Goal: Task Accomplishment & Management: Manage account settings

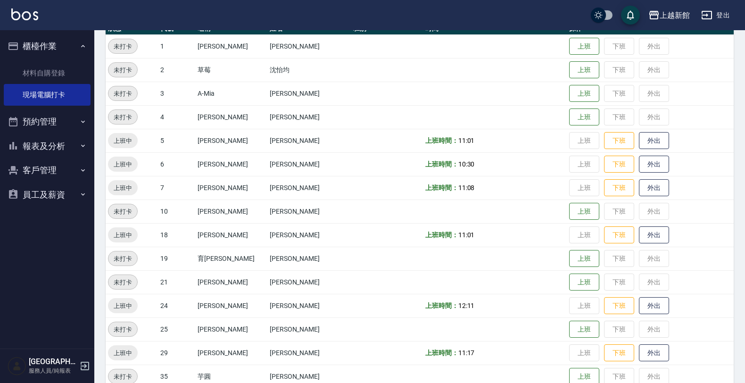
scroll to position [177, 0]
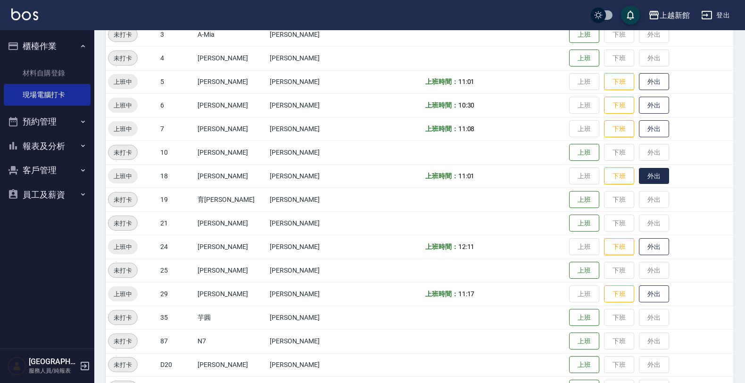
click at [639, 178] on button "外出" at bounding box center [654, 176] width 30 height 17
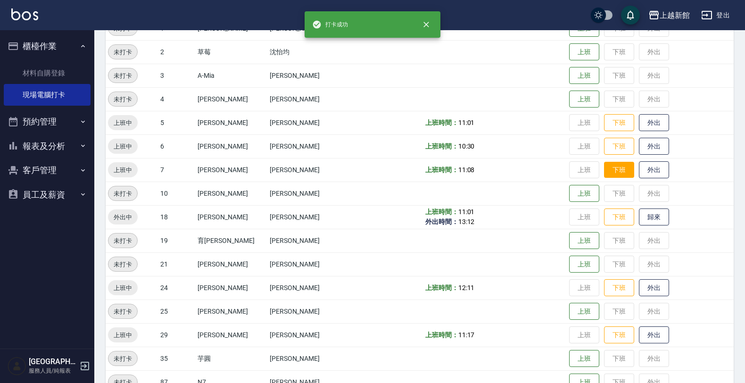
scroll to position [118, 0]
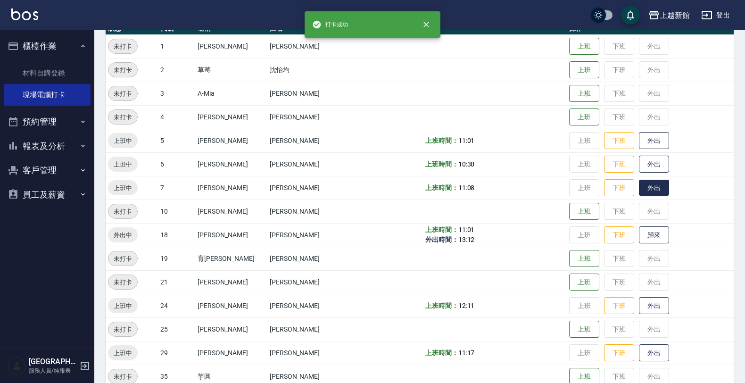
click at [644, 186] on button "外出" at bounding box center [654, 188] width 30 height 17
click at [639, 185] on button "歸來" at bounding box center [654, 188] width 30 height 17
click at [639, 164] on button "外出" at bounding box center [654, 164] width 30 height 17
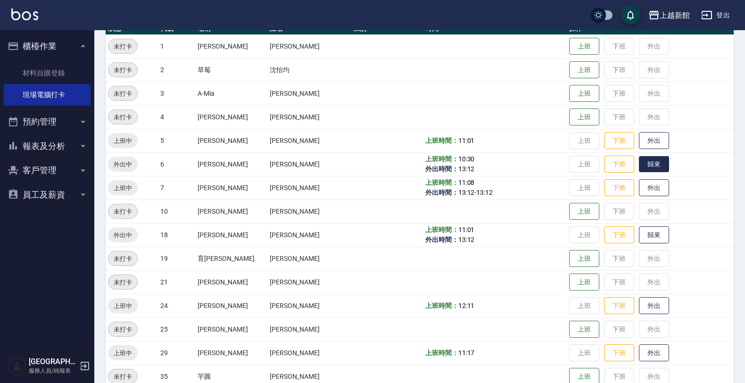
click at [639, 160] on button "歸來" at bounding box center [654, 164] width 30 height 17
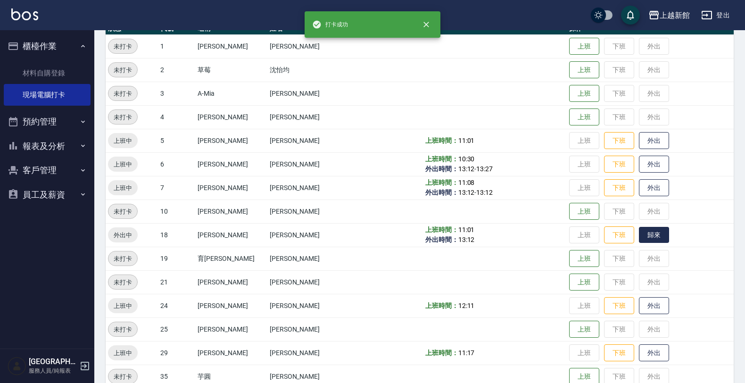
click at [640, 232] on button "歸來" at bounding box center [654, 235] width 30 height 17
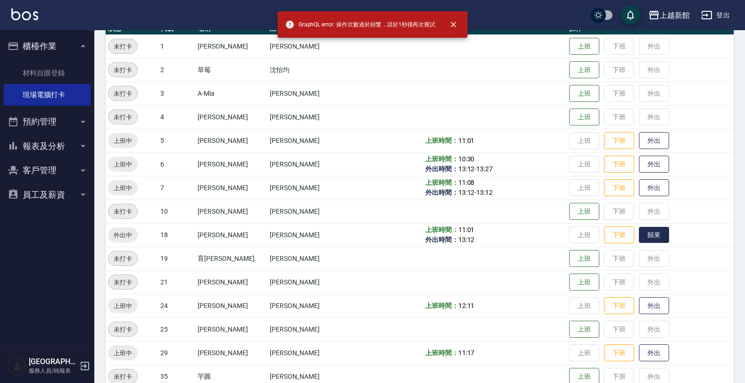
drag, startPoint x: 641, startPoint y: 230, endPoint x: 641, endPoint y: 241, distance: 10.8
click at [641, 241] on button "歸來" at bounding box center [654, 235] width 30 height 17
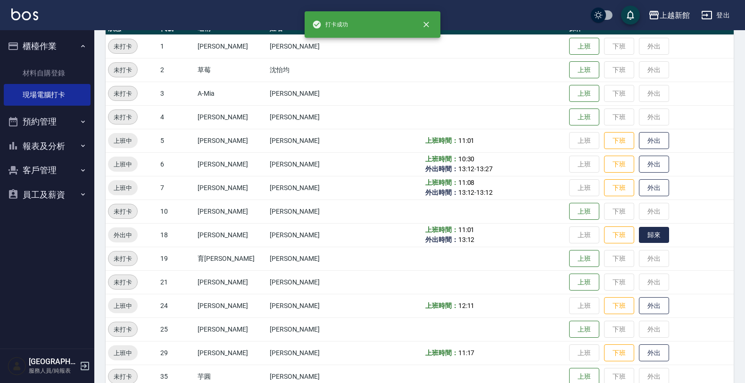
click at [640, 231] on button "歸來" at bounding box center [654, 235] width 30 height 17
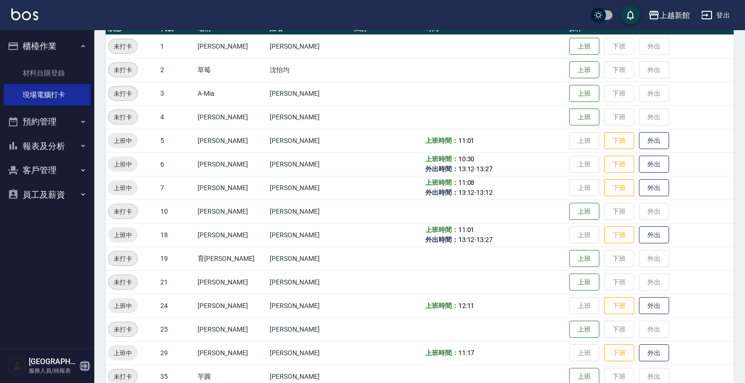
click at [85, 365] on icon "button" at bounding box center [84, 365] width 11 height 11
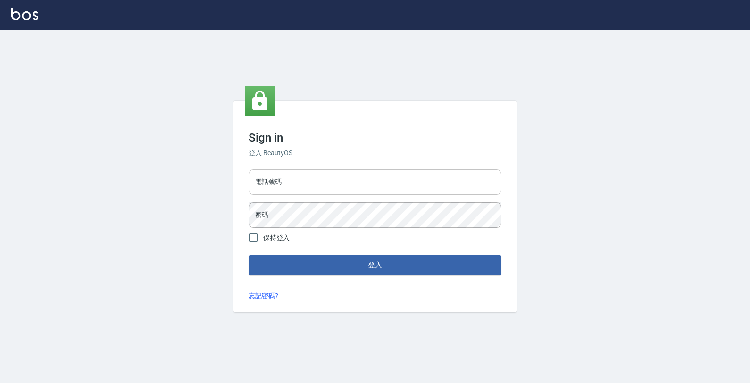
click at [293, 171] on input "電話號碼" at bounding box center [375, 181] width 253 height 25
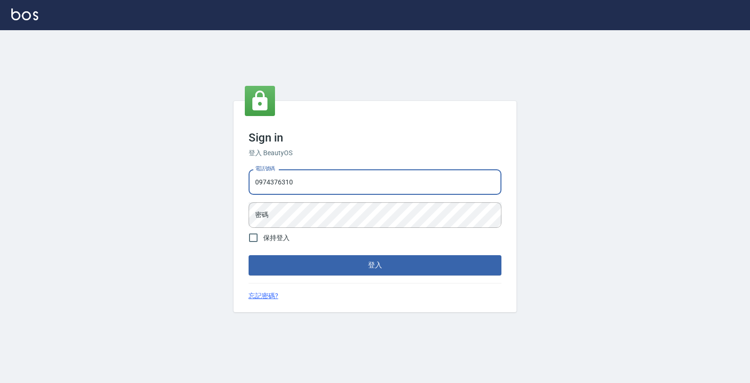
type input "0974376310"
click at [249, 255] on button "登入" at bounding box center [375, 265] width 253 height 20
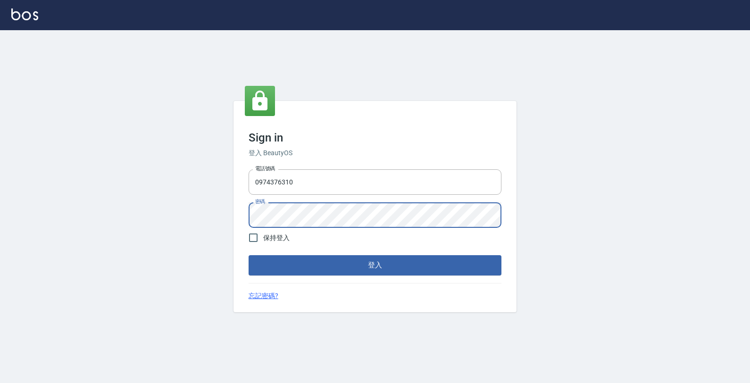
click at [249, 255] on button "登入" at bounding box center [375, 265] width 253 height 20
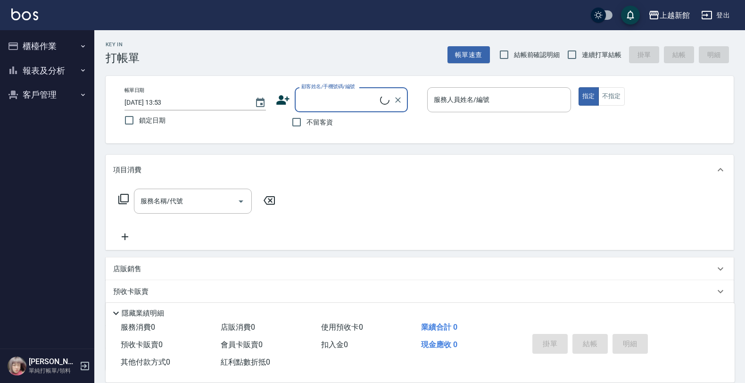
click at [40, 45] on button "櫃檯作業" at bounding box center [47, 46] width 87 height 25
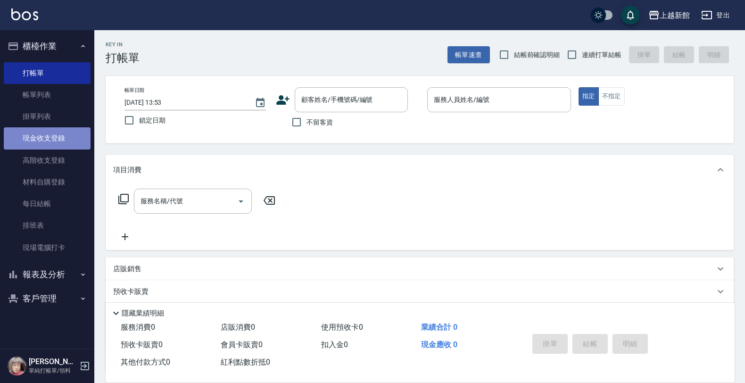
click at [40, 138] on link "現金收支登錄" at bounding box center [47, 138] width 87 height 22
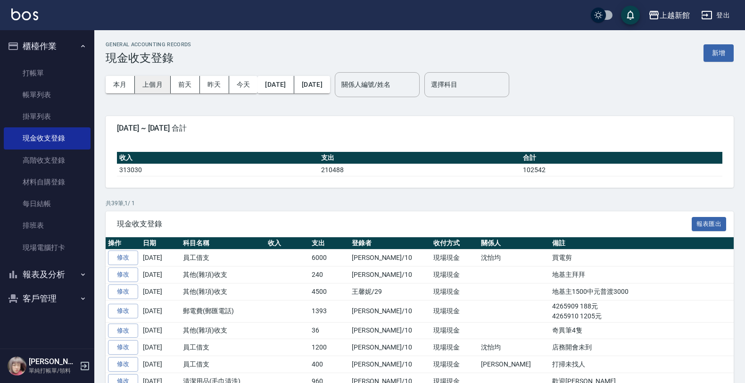
click at [161, 83] on button "上個月" at bounding box center [153, 84] width 36 height 17
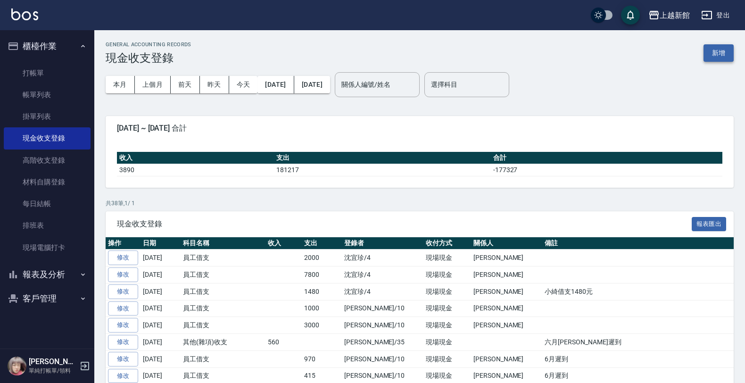
click at [725, 53] on button "新增" at bounding box center [719, 52] width 30 height 17
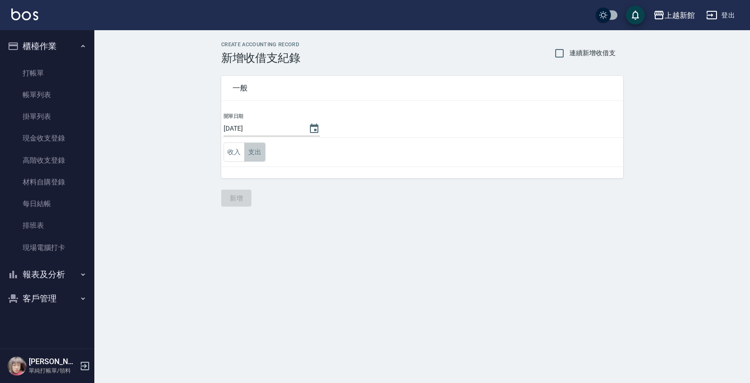
click at [258, 152] on button "支出" at bounding box center [254, 151] width 21 height 19
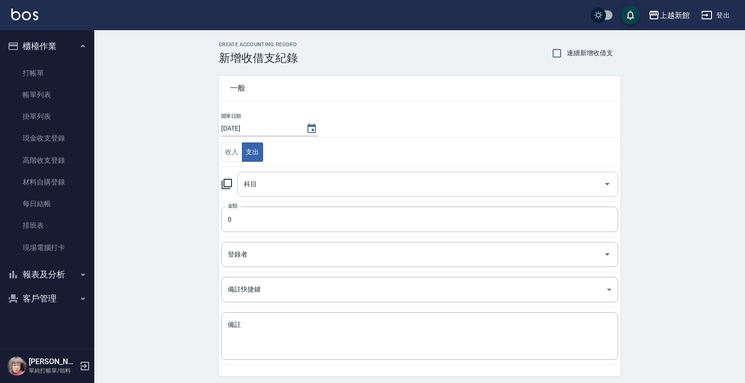
click at [247, 182] on input "科目" at bounding box center [420, 184] width 358 height 17
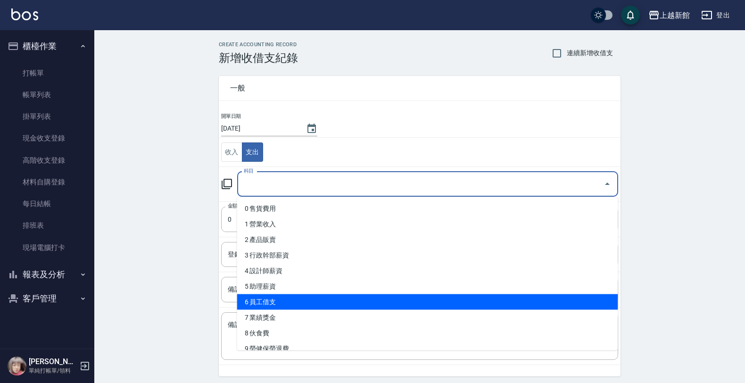
drag, startPoint x: 351, startPoint y: 293, endPoint x: 349, endPoint y: 299, distance: 6.1
click at [349, 299] on ul "0 售貨費用 1 營業收入 2 產品販賣 3 行政幹部薪資 4 設計師薪資 5 助理薪資 6 員工借支 7 業績獎金 8 伙食費 9 勞健保勞退費 10 房屋…" at bounding box center [427, 273] width 381 height 153
click at [349, 298] on li "6 員工借支" at bounding box center [427, 302] width 381 height 16
type input "6 員工借支"
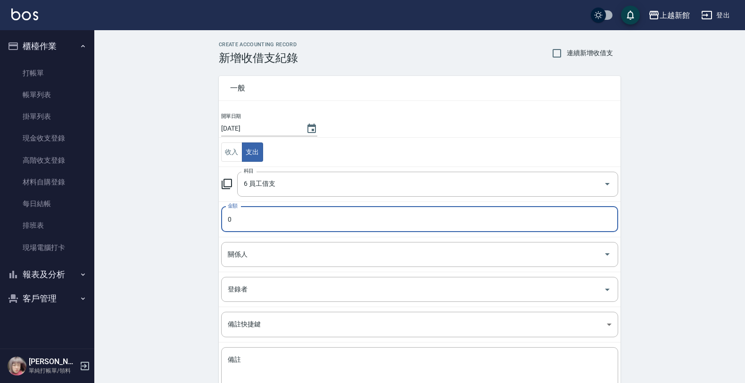
drag, startPoint x: 298, startPoint y: 129, endPoint x: 291, endPoint y: 135, distance: 9.3
click at [306, 133] on icon "Choose date, selected date is 2025-08-25" at bounding box center [311, 128] width 11 height 11
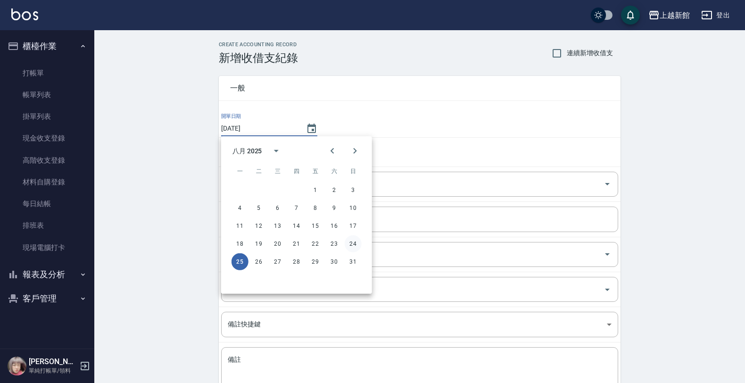
click at [348, 241] on button "24" at bounding box center [353, 243] width 17 height 17
type input "[DATE]"
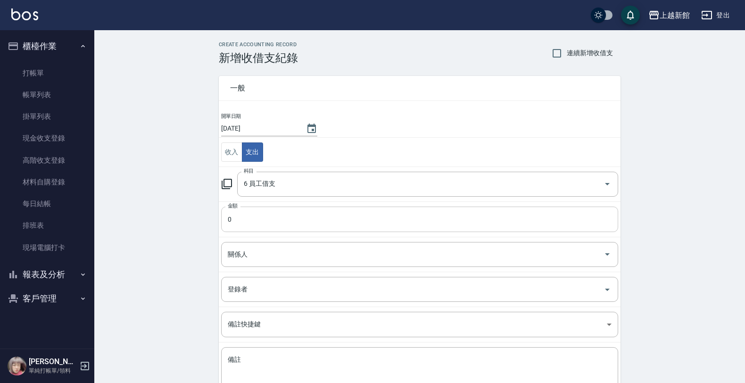
click at [260, 230] on input "0" at bounding box center [419, 219] width 397 height 25
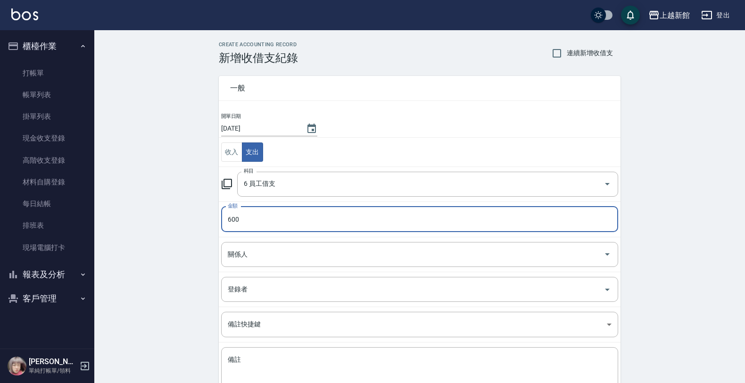
type input "600"
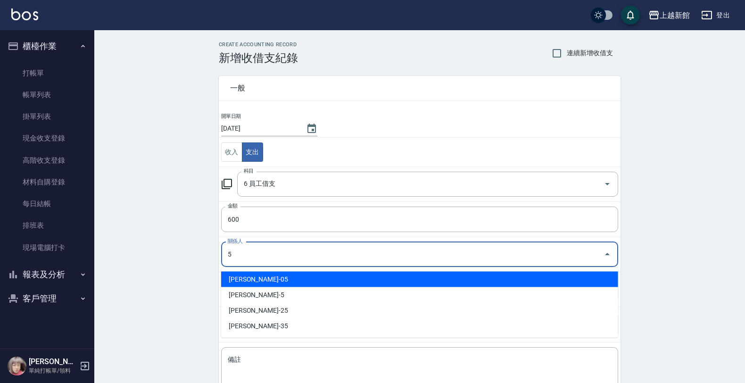
type input "[PERSON_NAME]-05"
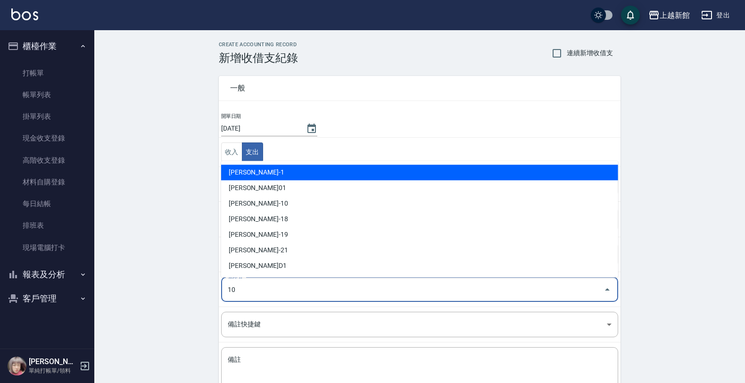
type input "[PERSON_NAME]-10"
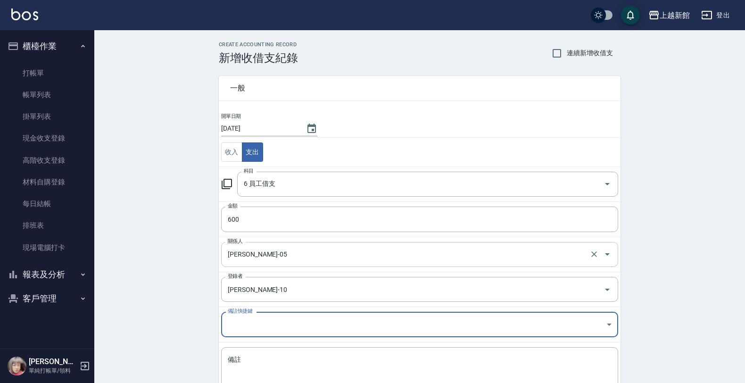
click at [271, 245] on div "[PERSON_NAME]-05 關係人" at bounding box center [419, 254] width 397 height 25
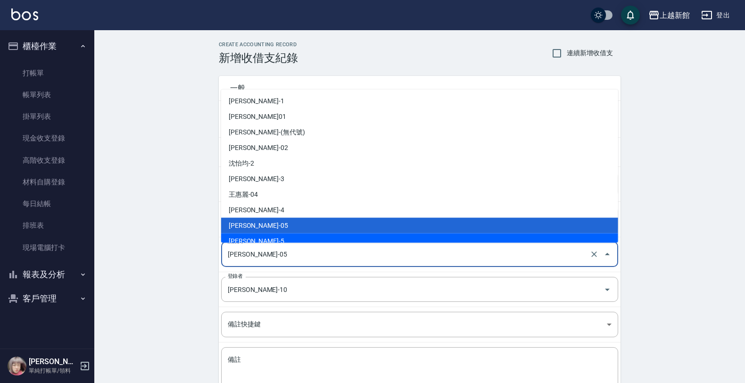
scroll to position [6, 0]
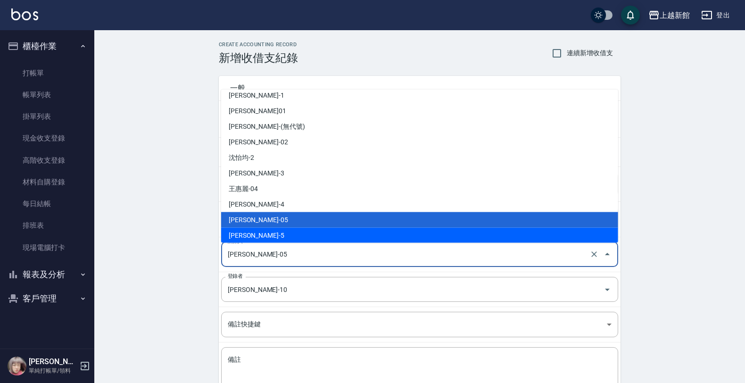
type input "[PERSON_NAME]-5"
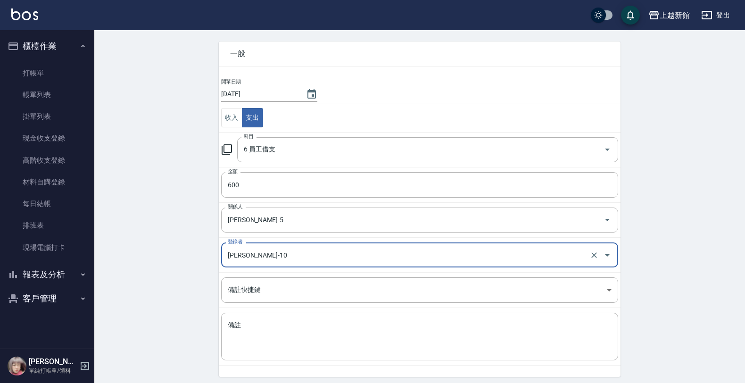
scroll to position [69, 0]
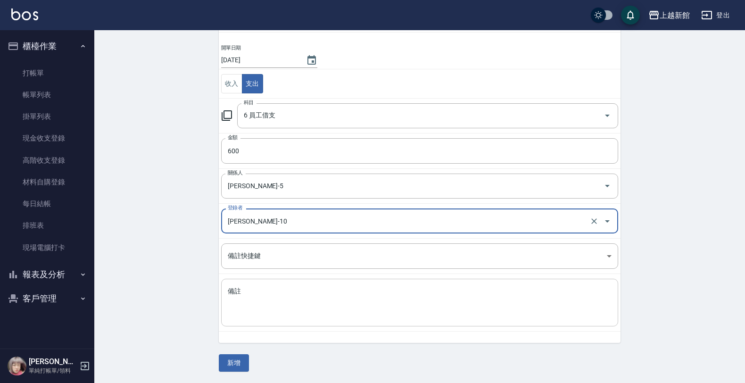
click at [267, 296] on textarea "備註" at bounding box center [420, 303] width 384 height 32
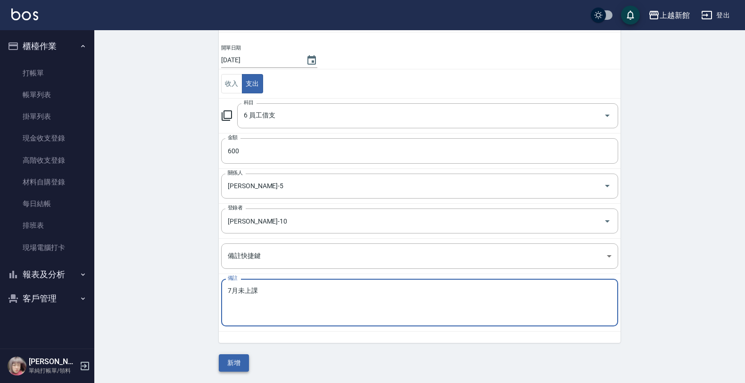
type textarea "7月未上課"
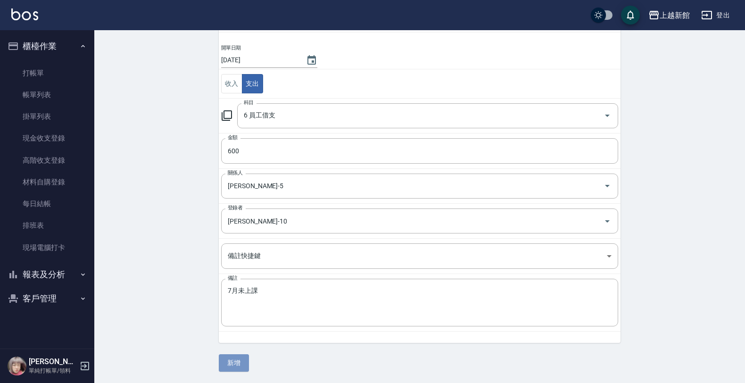
click at [232, 362] on button "新增" at bounding box center [234, 362] width 30 height 17
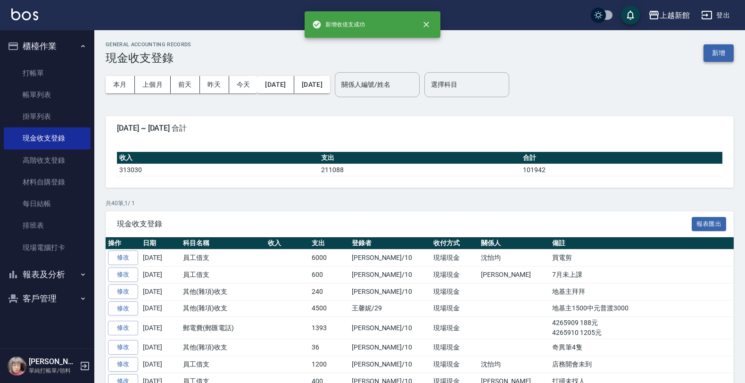
click at [730, 50] on button "新增" at bounding box center [719, 52] width 30 height 17
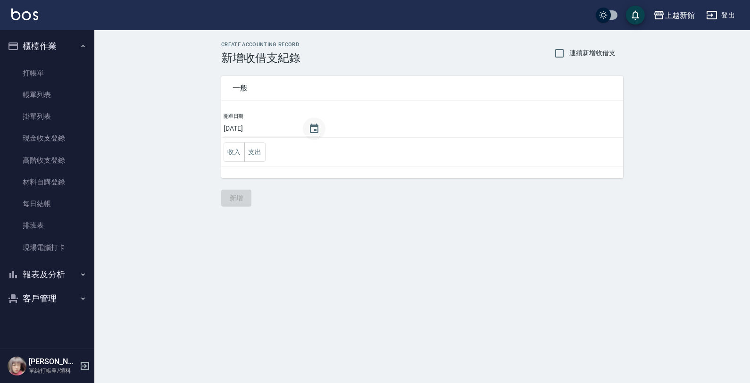
click at [310, 133] on icon "Choose date, selected date is 2025-08-25" at bounding box center [314, 128] width 8 height 9
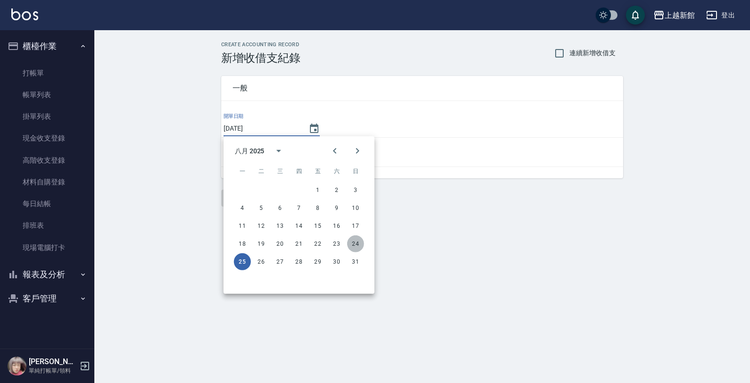
click at [362, 242] on button "24" at bounding box center [355, 243] width 17 height 17
type input "[DATE]"
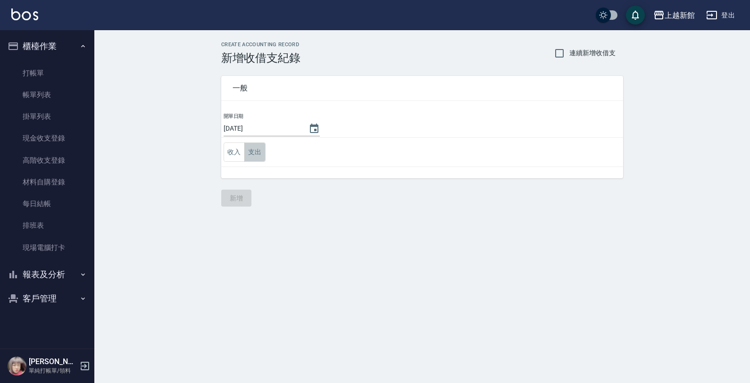
click at [256, 155] on button "支出" at bounding box center [254, 151] width 21 height 19
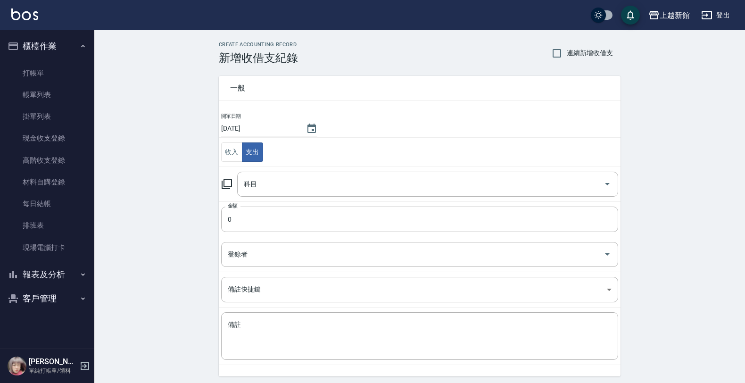
click at [227, 187] on icon at bounding box center [227, 184] width 10 height 10
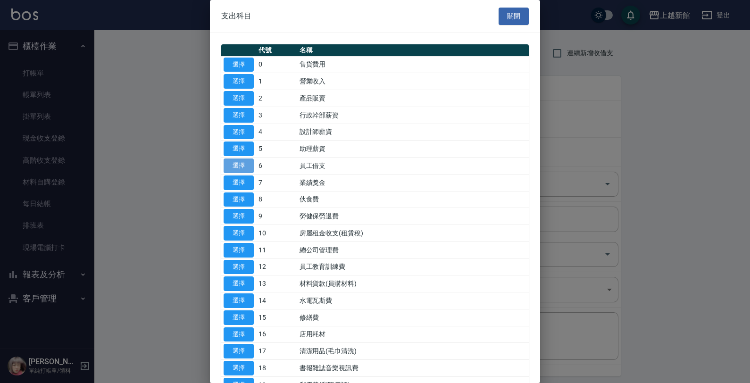
click at [238, 166] on button "選擇" at bounding box center [239, 165] width 30 height 15
type input "6 員工借支"
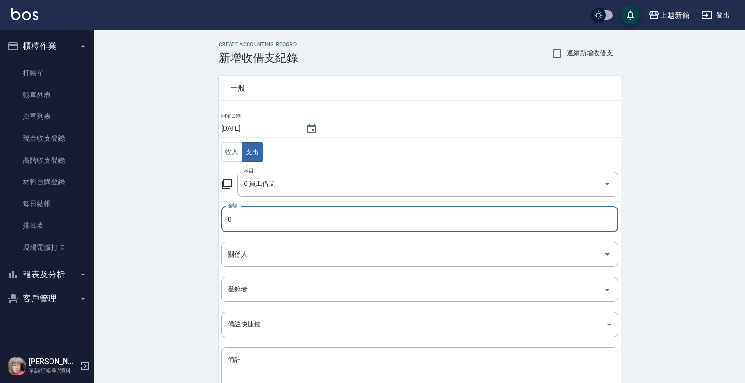
click at [243, 215] on input "0" at bounding box center [419, 219] width 397 height 25
type input "600"
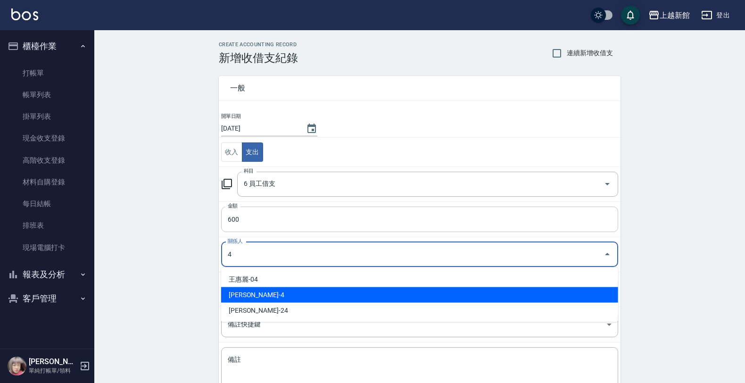
type input "[PERSON_NAME]-4"
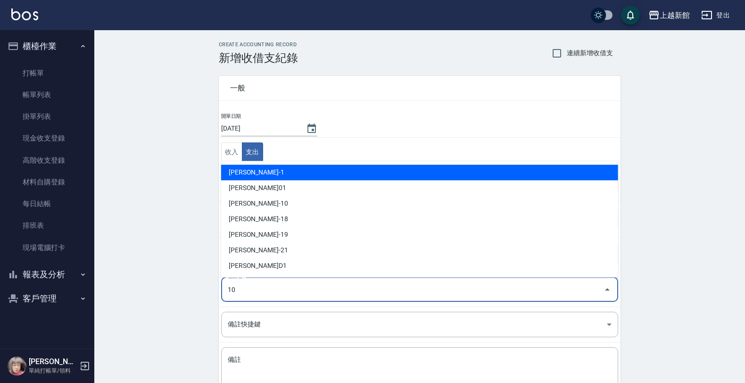
type input "[PERSON_NAME]-10"
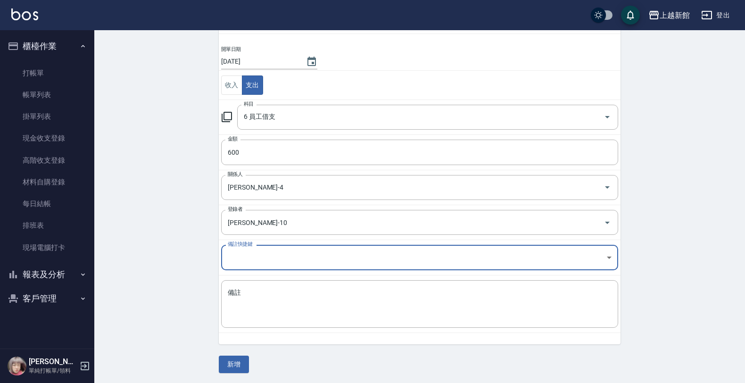
scroll to position [69, 0]
click at [243, 296] on textarea "備註" at bounding box center [420, 303] width 384 height 32
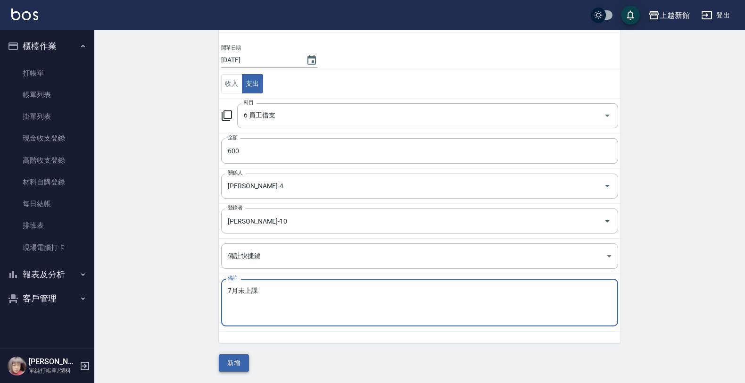
type textarea "7月未上課"
drag, startPoint x: 232, startPoint y: 364, endPoint x: 232, endPoint y: 359, distance: 4.7
click at [232, 361] on button "新增" at bounding box center [234, 362] width 30 height 17
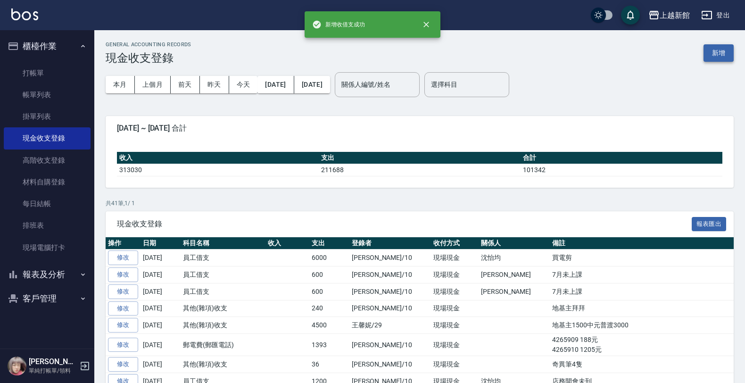
click at [713, 59] on button "新增" at bounding box center [719, 52] width 30 height 17
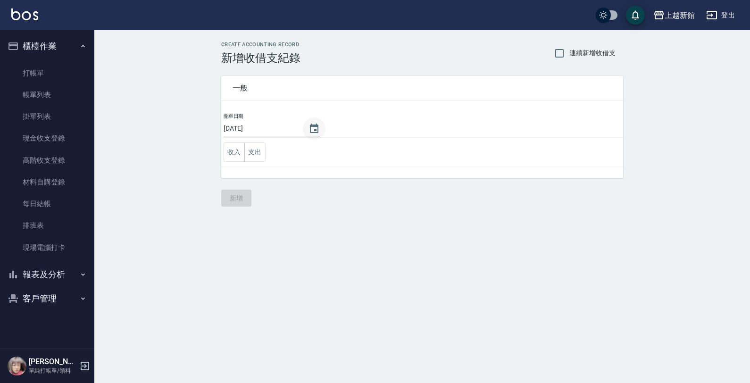
drag, startPoint x: 310, startPoint y: 128, endPoint x: 300, endPoint y: 135, distance: 11.9
click at [309, 129] on button "Choose date, selected date is 2025-08-25" at bounding box center [314, 128] width 23 height 23
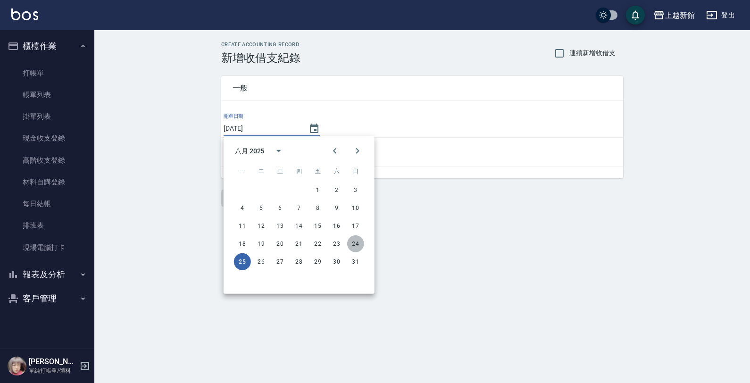
click at [353, 241] on button "24" at bounding box center [355, 243] width 17 height 17
type input "[DATE]"
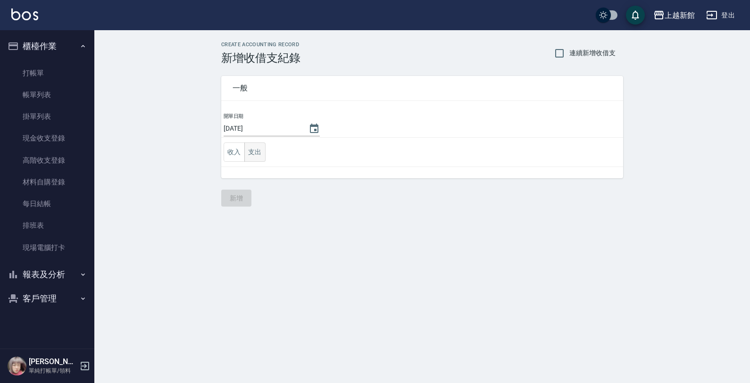
click at [257, 152] on button "支出" at bounding box center [254, 151] width 21 height 19
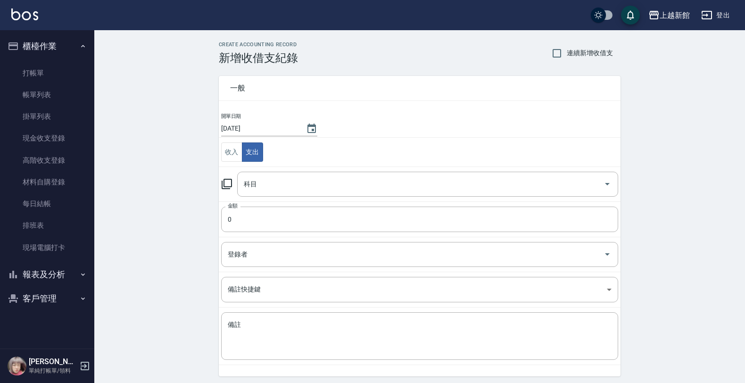
click at [228, 185] on icon at bounding box center [226, 183] width 11 height 11
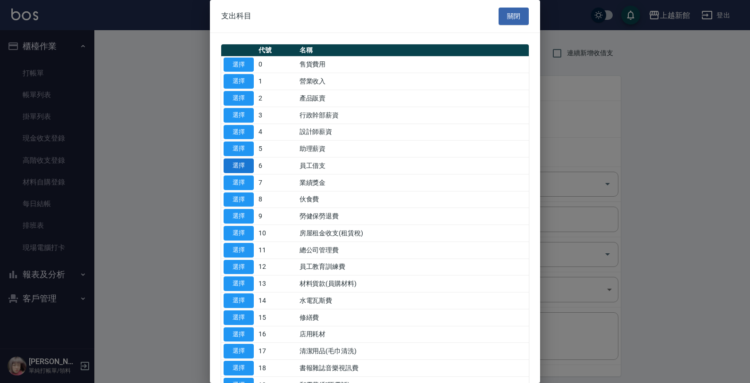
click at [246, 170] on button "選擇" at bounding box center [239, 165] width 30 height 15
type input "6 員工借支"
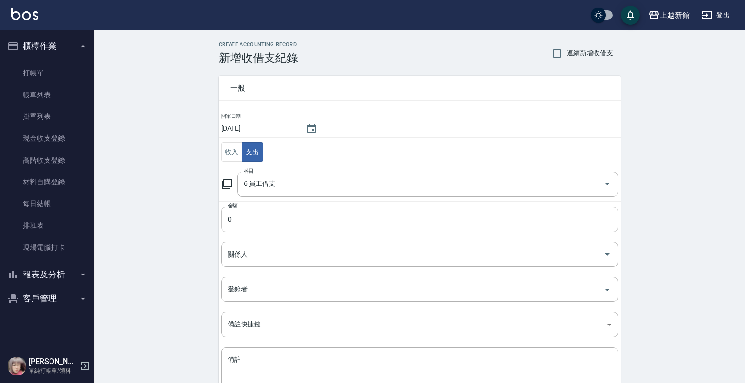
click at [253, 224] on input "0" at bounding box center [419, 219] width 397 height 25
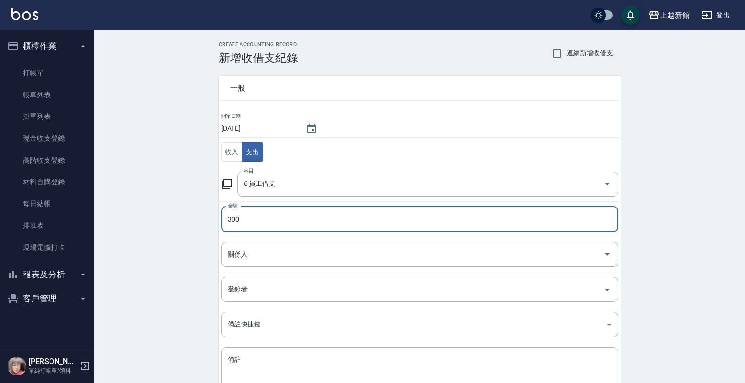
type input "300"
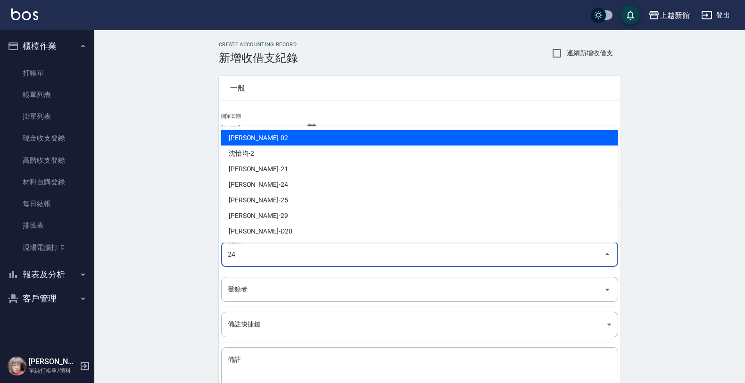
type input "[PERSON_NAME]-24"
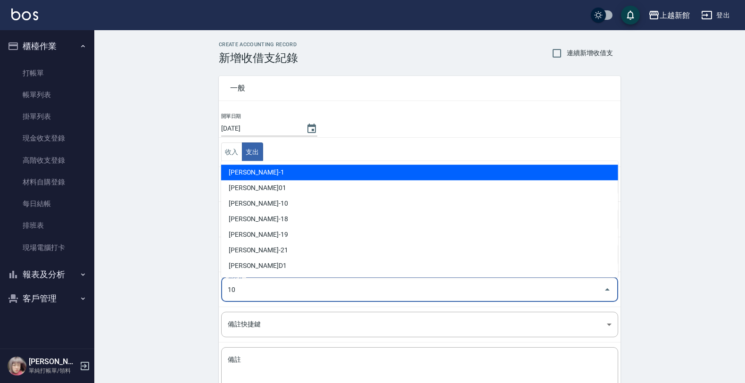
type input "[PERSON_NAME]-10"
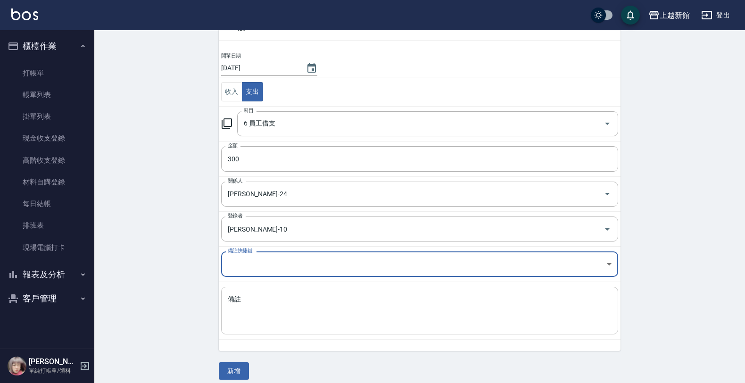
scroll to position [69, 0]
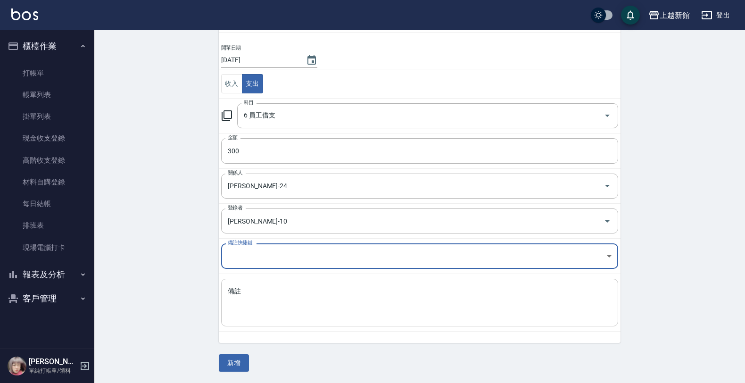
click at [540, 324] on div "x 備註" at bounding box center [419, 303] width 397 height 48
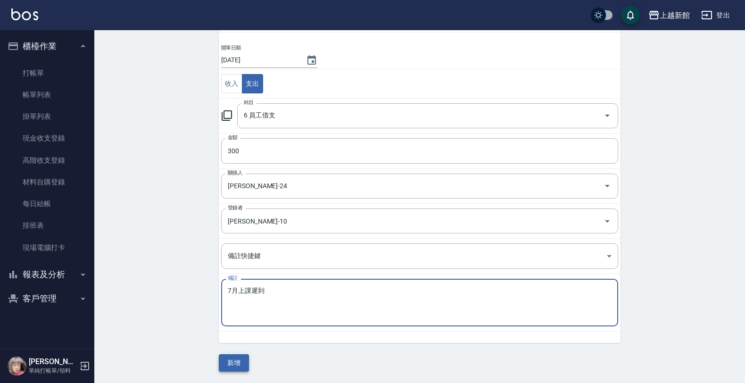
type textarea "7月上課遲到"
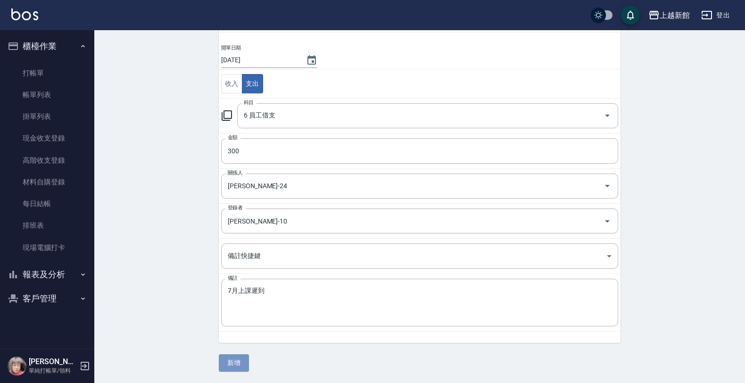
click at [248, 357] on button "新增" at bounding box center [234, 362] width 30 height 17
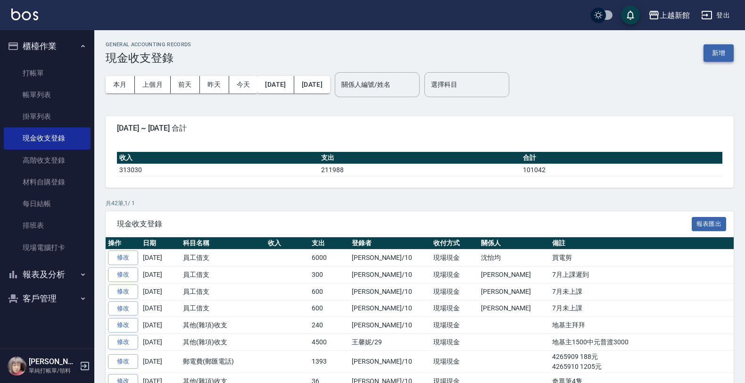
click at [722, 57] on button "新增" at bounding box center [719, 52] width 30 height 17
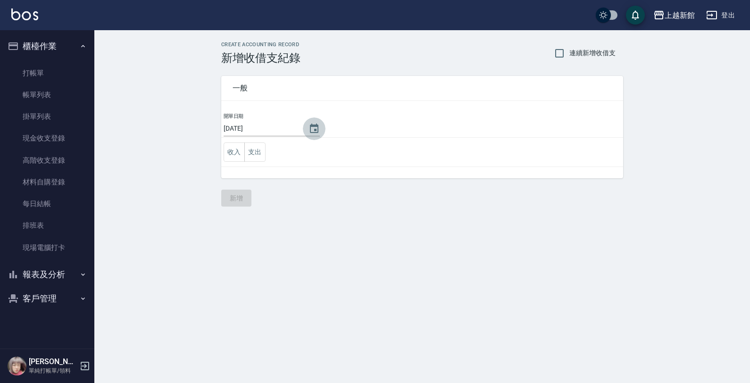
drag, startPoint x: 303, startPoint y: 133, endPoint x: 293, endPoint y: 135, distance: 10.2
click at [308, 133] on icon "Choose date, selected date is 2025-08-25" at bounding box center [313, 128] width 11 height 11
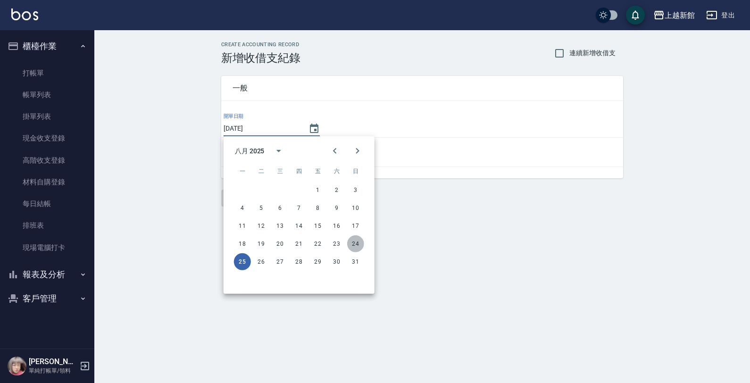
click at [361, 248] on button "24" at bounding box center [355, 243] width 17 height 17
type input "[DATE]"
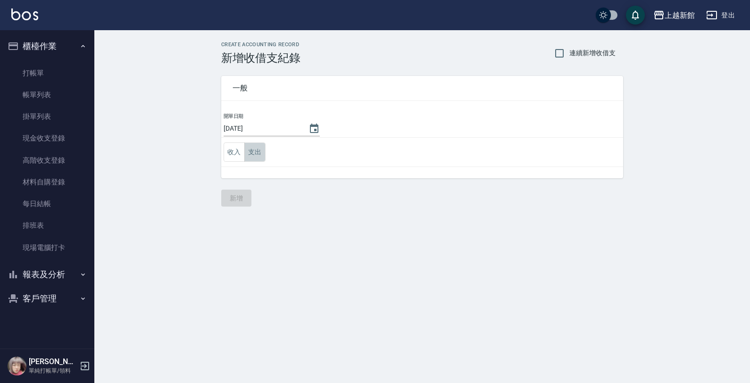
drag, startPoint x: 253, startPoint y: 157, endPoint x: 246, endPoint y: 166, distance: 11.8
click at [253, 157] on button "支出" at bounding box center [254, 151] width 21 height 19
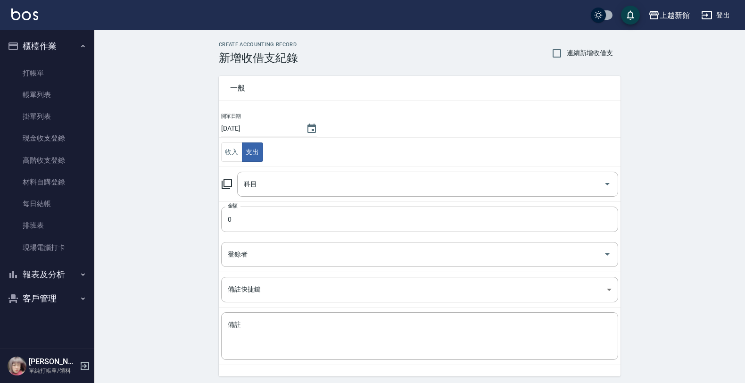
click at [231, 187] on icon at bounding box center [227, 184] width 10 height 10
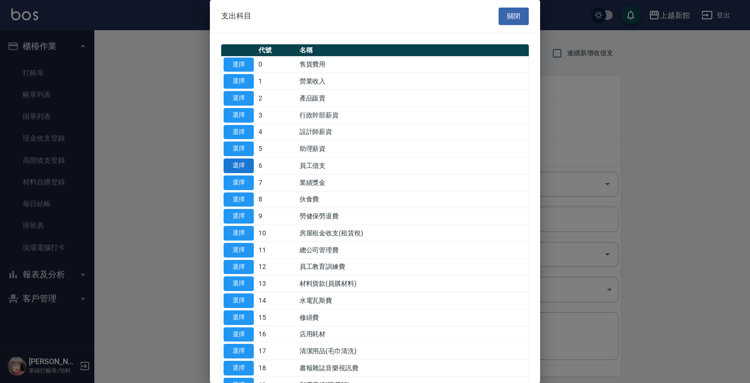
click at [241, 173] on button "選擇" at bounding box center [239, 165] width 30 height 15
type input "6 員工借支"
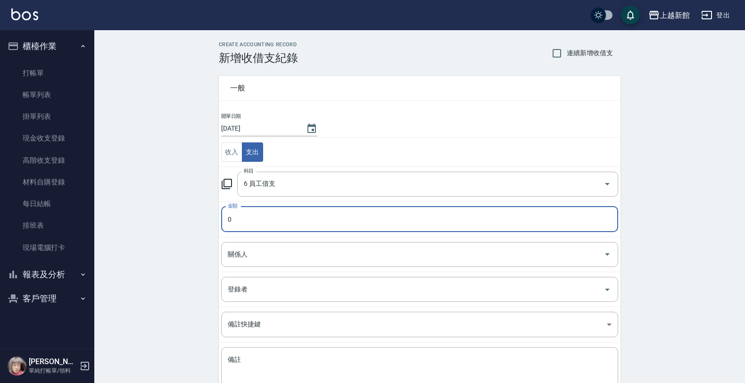
click at [288, 228] on input "0" at bounding box center [419, 219] width 397 height 25
type input "25"
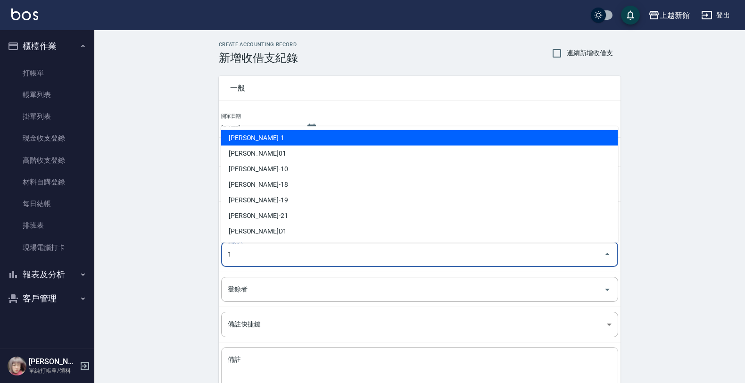
type input "[PERSON_NAME]-1"
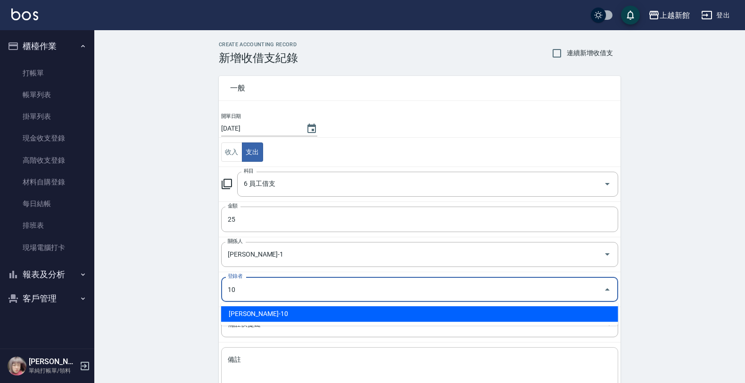
type input "[PERSON_NAME]-10"
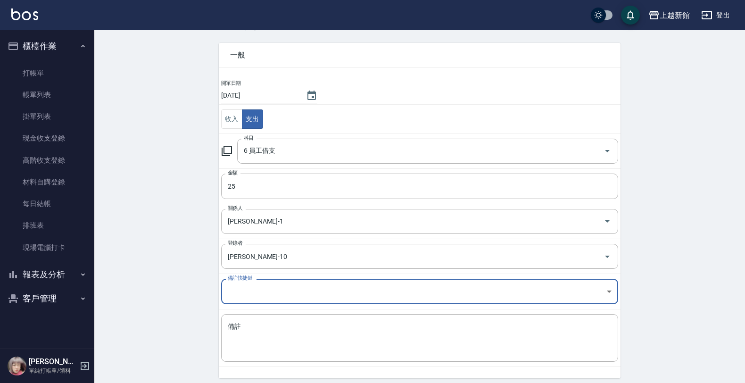
scroll to position [59, 0]
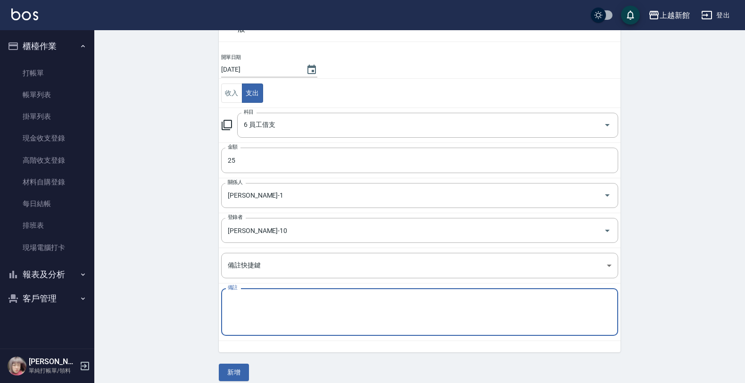
click at [453, 316] on textarea "備註" at bounding box center [420, 312] width 384 height 32
type textarea "7月遲到"
click at [227, 369] on button "新增" at bounding box center [234, 372] width 30 height 17
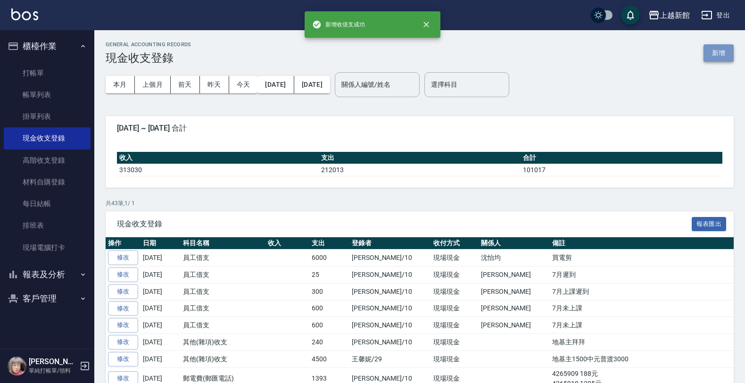
click at [710, 60] on button "新增" at bounding box center [719, 52] width 30 height 17
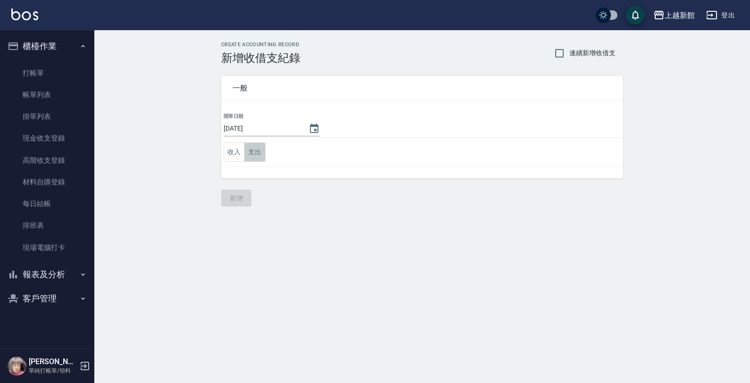
click at [257, 153] on button "支出" at bounding box center [254, 151] width 21 height 19
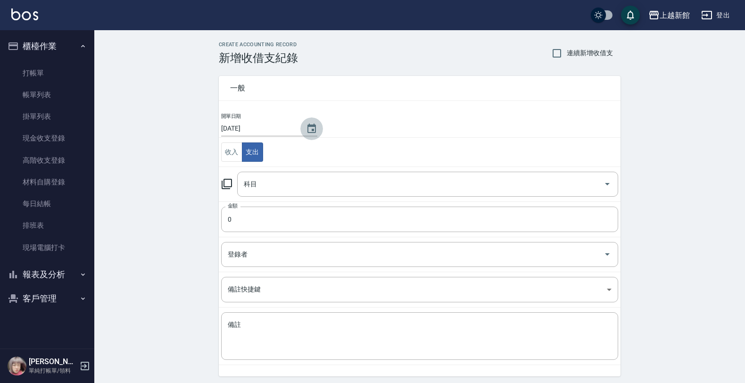
click at [300, 132] on button "Choose date, selected date is 2025-08-25" at bounding box center [311, 128] width 23 height 23
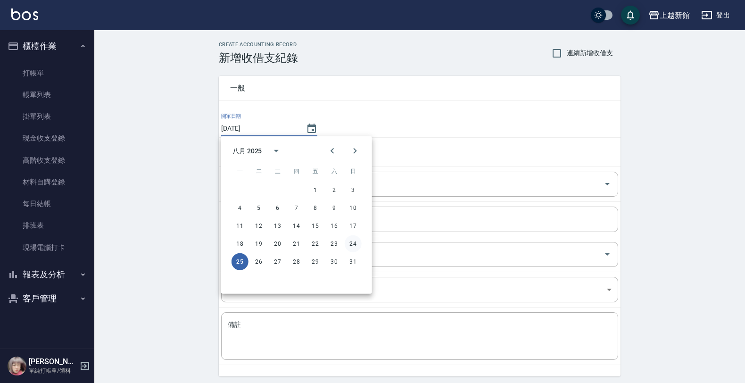
click at [355, 239] on button "24" at bounding box center [353, 243] width 17 height 17
type input "[DATE]"
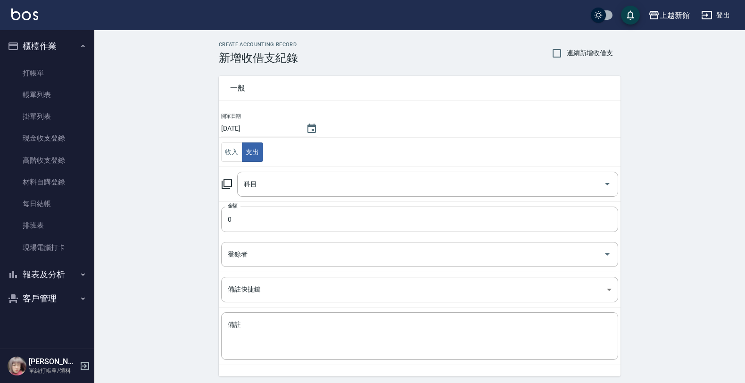
click at [251, 194] on div "科目" at bounding box center [427, 184] width 381 height 25
click at [224, 185] on icon at bounding box center [227, 184] width 10 height 10
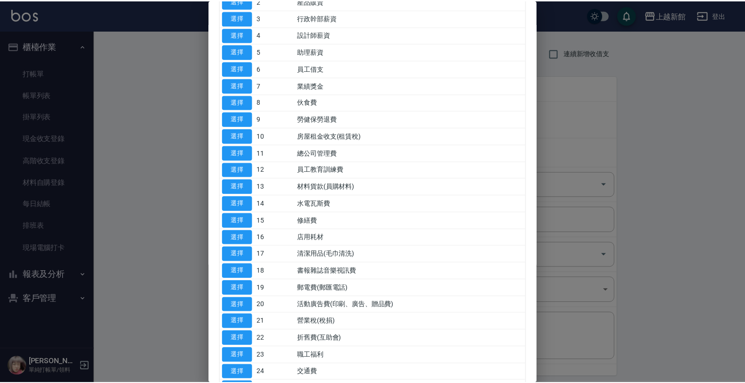
scroll to position [118, 0]
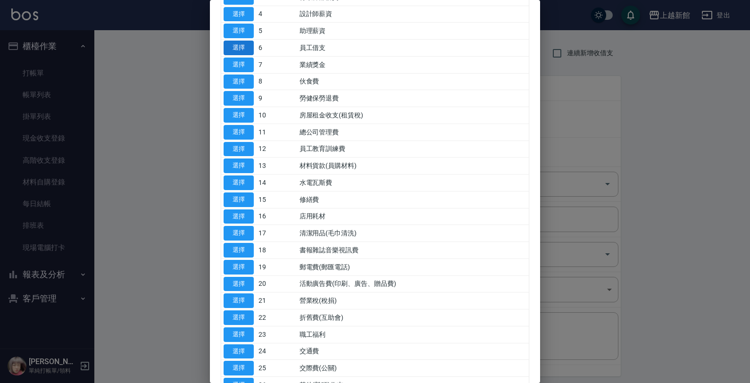
drag, startPoint x: 254, startPoint y: 50, endPoint x: 251, endPoint y: 55, distance: 5.1
click at [253, 53] on td "選擇" at bounding box center [238, 48] width 35 height 17
click at [251, 55] on button "選擇" at bounding box center [239, 48] width 30 height 15
type input "6 員工借支"
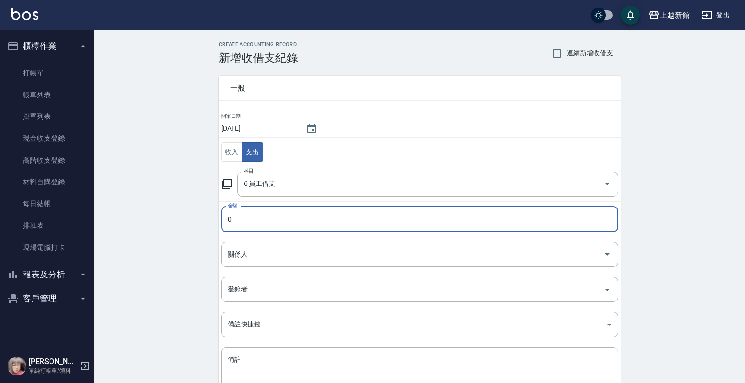
drag, startPoint x: 241, startPoint y: 225, endPoint x: 239, endPoint y: 218, distance: 7.9
click at [241, 224] on input "0" at bounding box center [419, 219] width 397 height 25
type input "25"
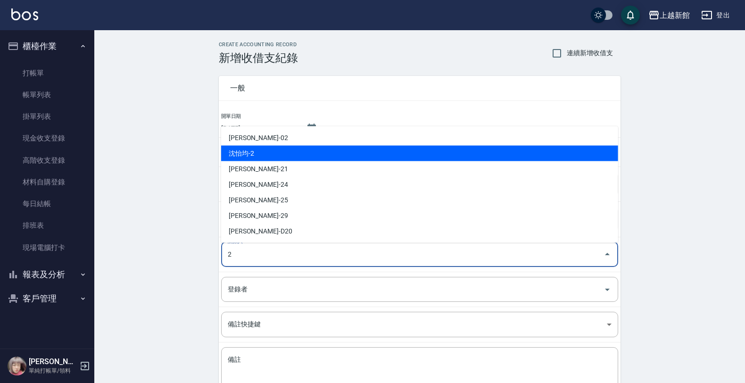
type input "沈怡均-2"
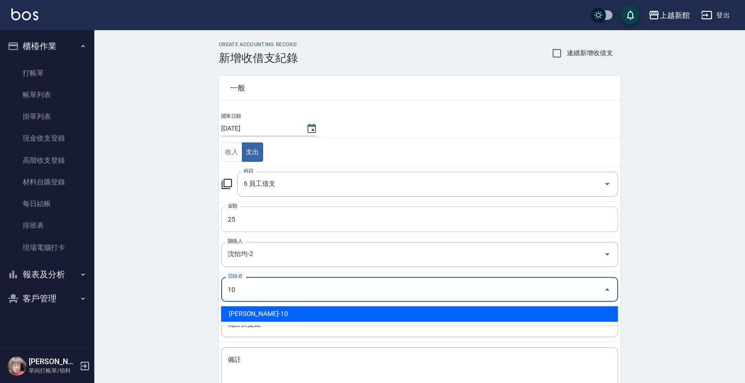
type input "[PERSON_NAME]-10"
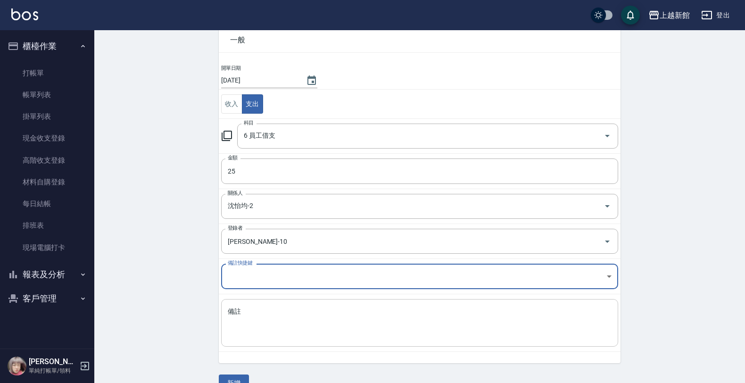
scroll to position [69, 0]
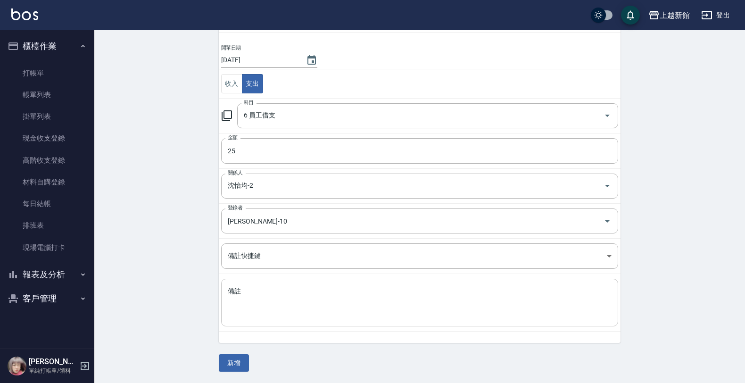
click at [255, 307] on textarea "備註" at bounding box center [420, 303] width 384 height 32
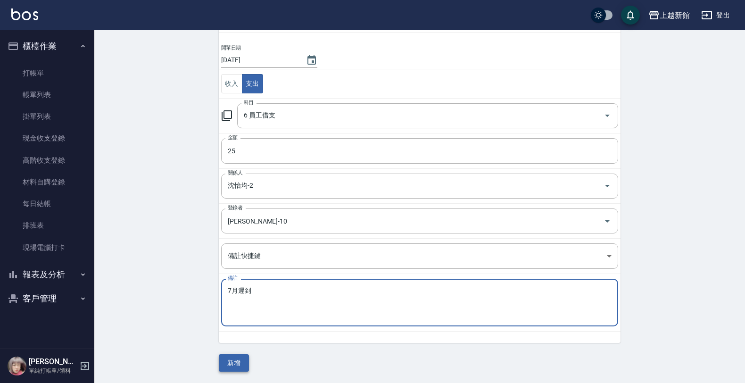
type textarea "7月遲到"
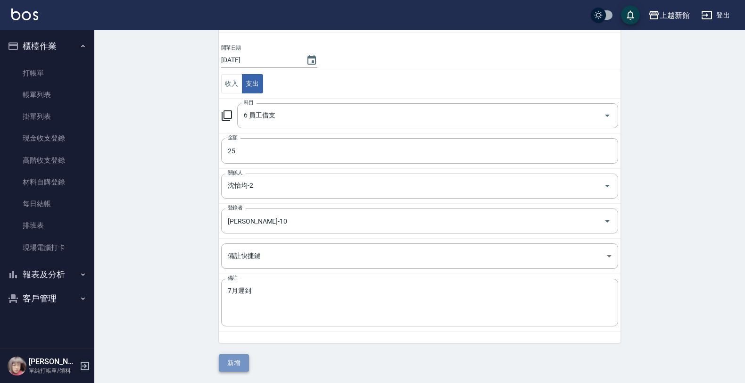
click at [229, 362] on button "新增" at bounding box center [234, 362] width 30 height 17
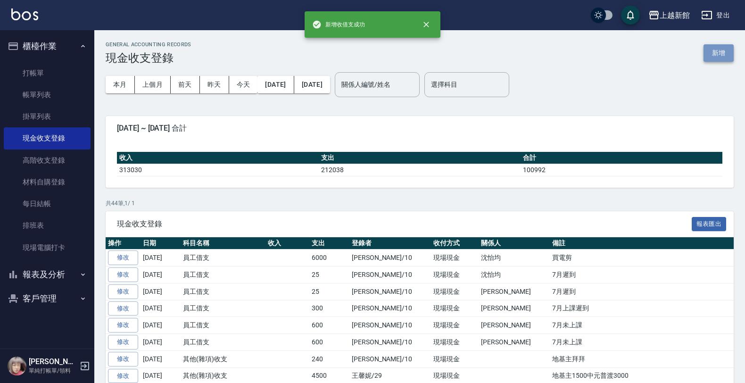
click at [719, 56] on button "新增" at bounding box center [719, 52] width 30 height 17
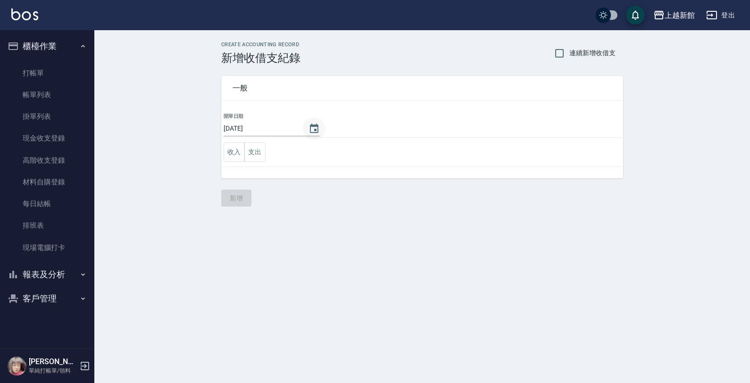
click at [308, 130] on icon "Choose date, selected date is 2025-08-25" at bounding box center [313, 128] width 11 height 11
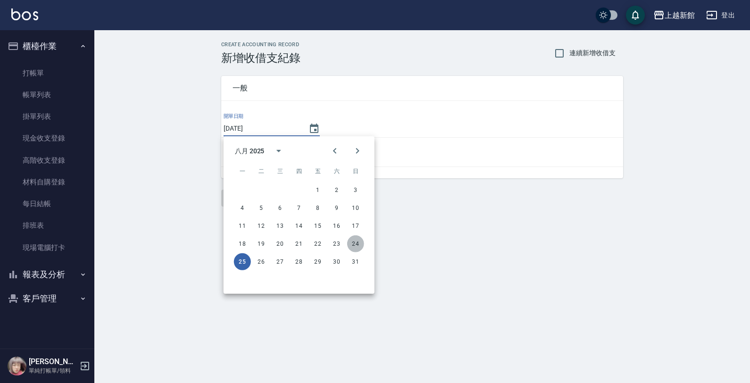
click at [352, 244] on button "24" at bounding box center [355, 243] width 17 height 17
type input "[DATE]"
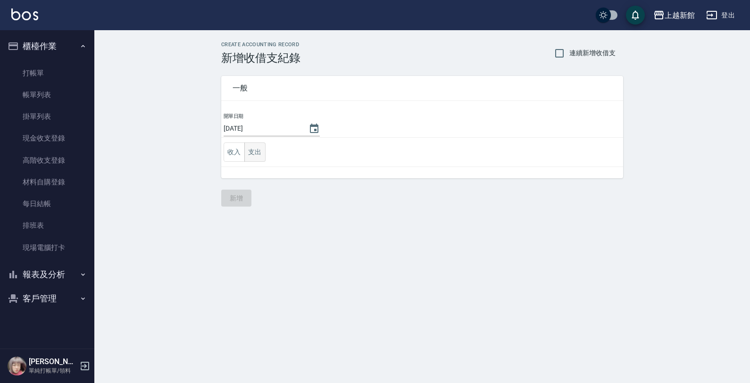
drag, startPoint x: 262, startPoint y: 152, endPoint x: 257, endPoint y: 157, distance: 6.7
click at [259, 154] on button "支出" at bounding box center [254, 151] width 21 height 19
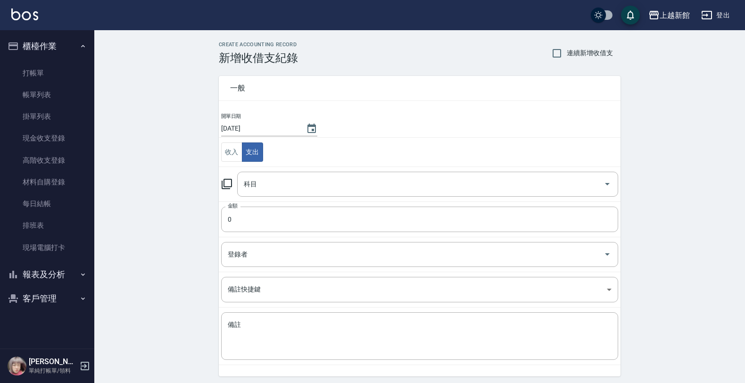
click at [223, 185] on icon at bounding box center [226, 183] width 11 height 11
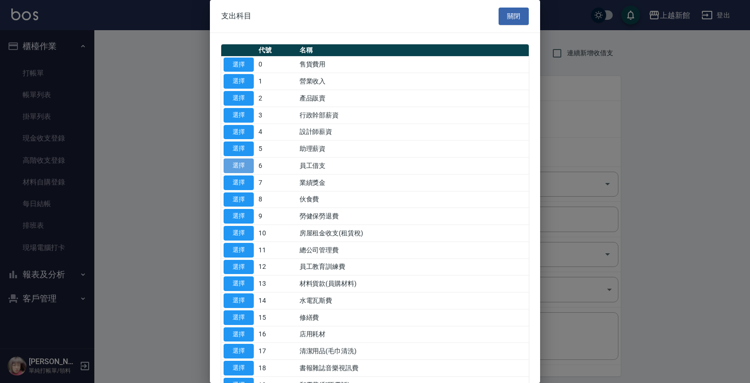
drag, startPoint x: 237, startPoint y: 165, endPoint x: 243, endPoint y: 194, distance: 29.9
click at [237, 166] on button "選擇" at bounding box center [239, 165] width 30 height 15
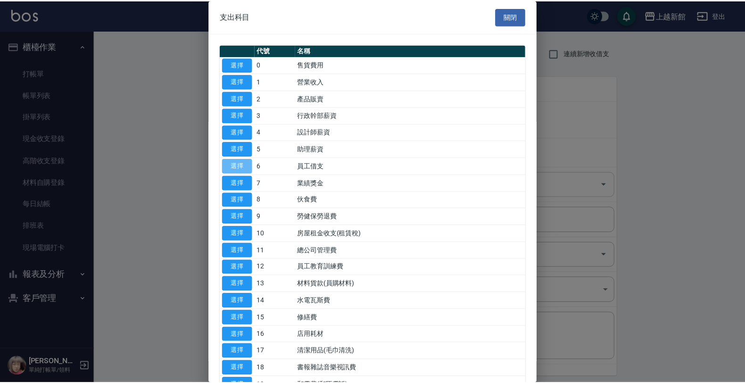
type input "6 員工借支"
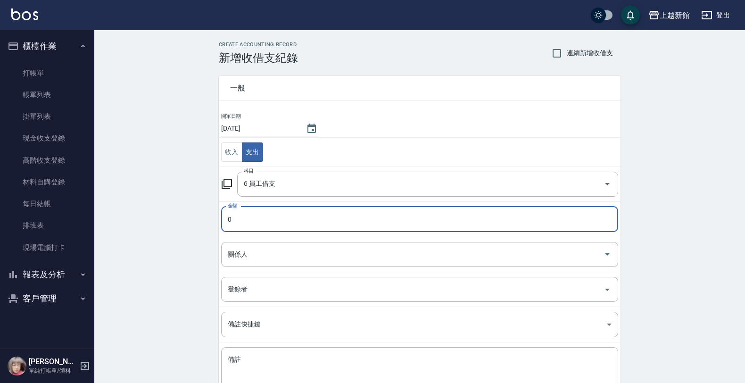
click at [247, 215] on input "0" at bounding box center [419, 219] width 397 height 25
type input "420"
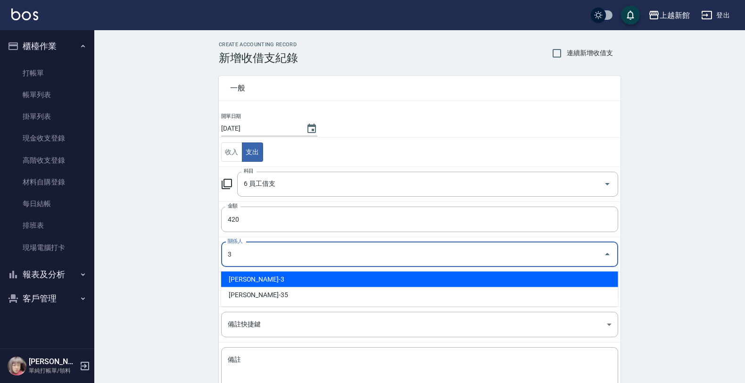
type input "[PERSON_NAME]-3"
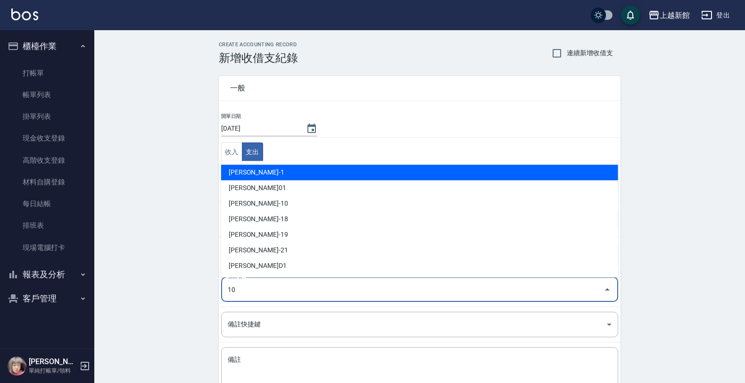
type input "[PERSON_NAME]-10"
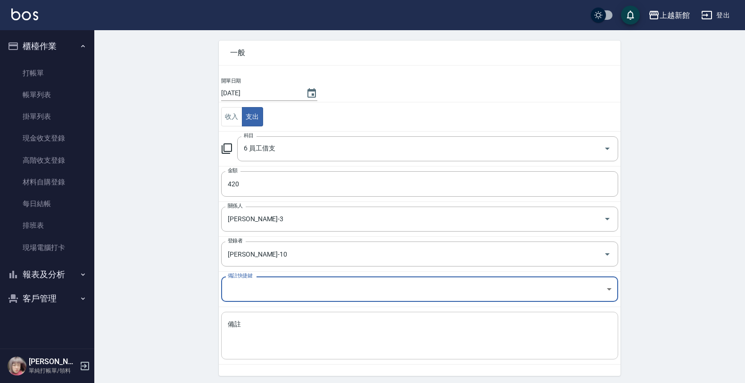
scroll to position [69, 0]
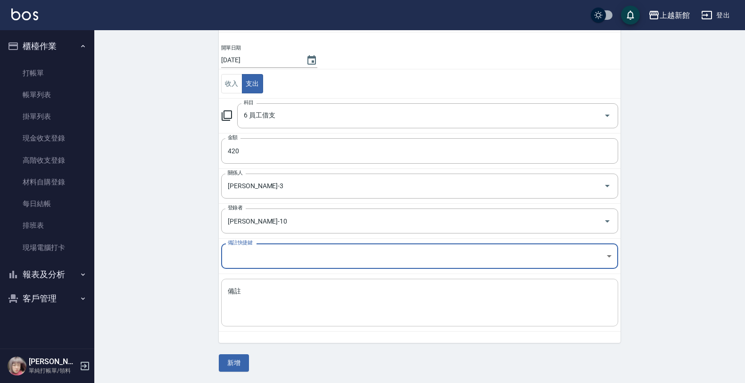
click at [318, 324] on div "x 備註" at bounding box center [419, 303] width 397 height 48
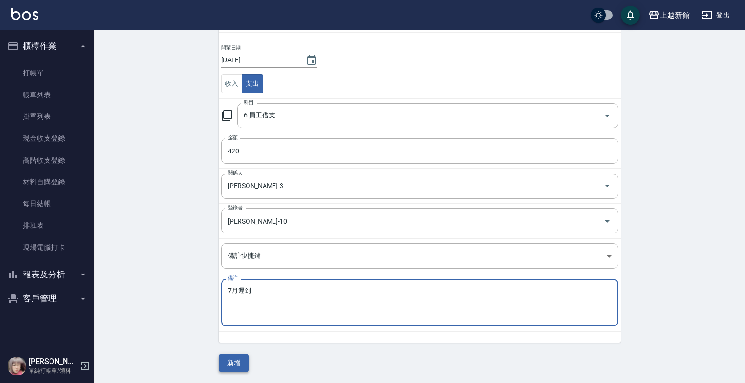
type textarea "7月遲到"
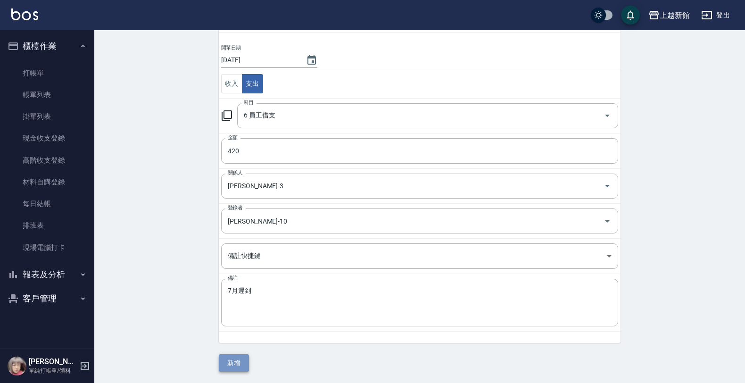
click at [227, 368] on button "新增" at bounding box center [234, 362] width 30 height 17
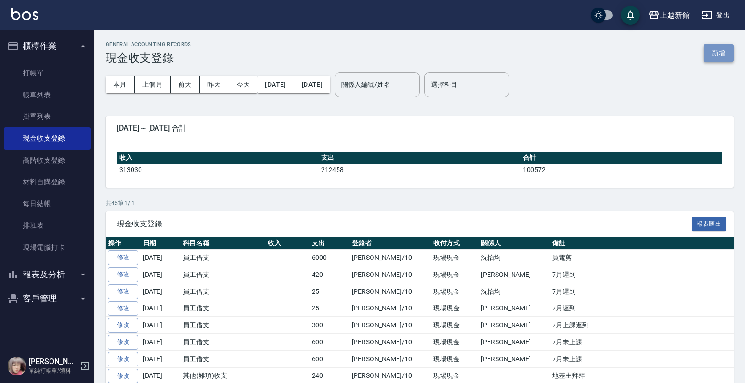
click at [724, 50] on button "新增" at bounding box center [719, 52] width 30 height 17
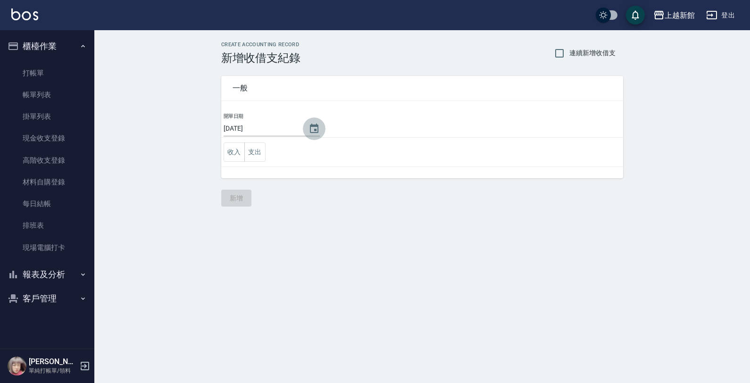
click at [308, 129] on icon "Choose date, selected date is 2025-08-25" at bounding box center [313, 128] width 11 height 11
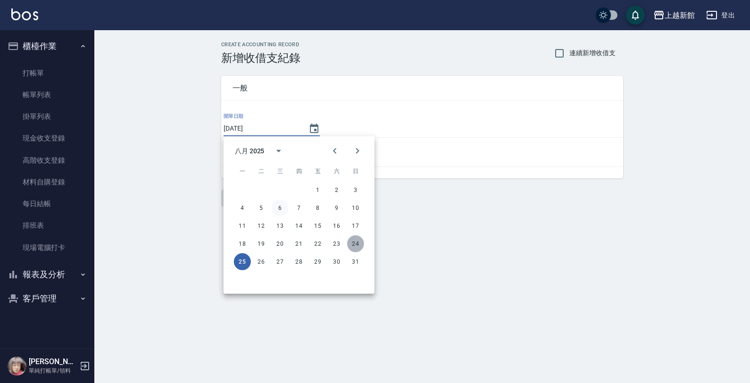
drag, startPoint x: 358, startPoint y: 242, endPoint x: 286, endPoint y: 208, distance: 79.9
click at [358, 243] on button "24" at bounding box center [355, 243] width 17 height 17
type input "[DATE]"
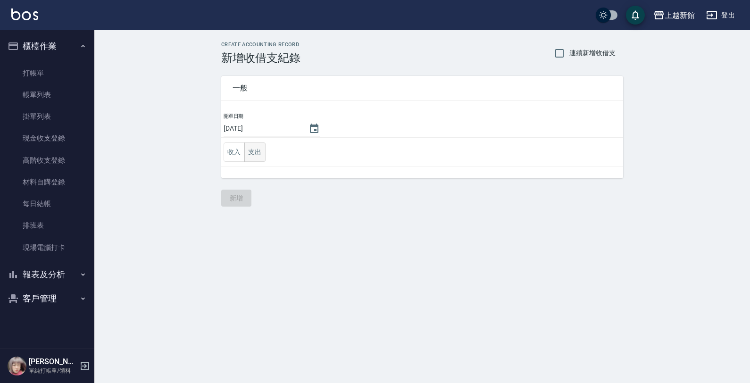
click at [251, 154] on button "支出" at bounding box center [254, 151] width 21 height 19
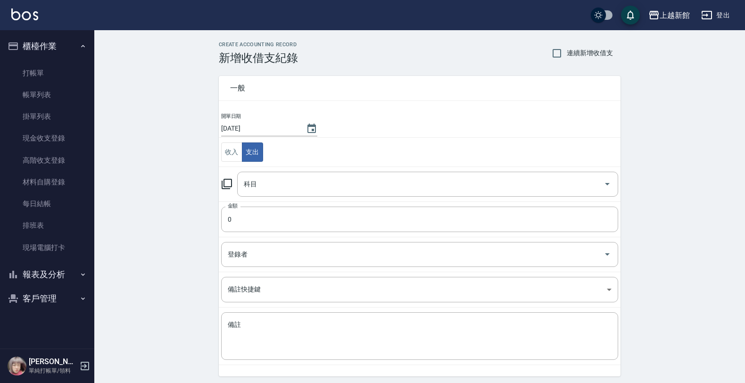
click at [229, 191] on div "科目 科目" at bounding box center [419, 184] width 397 height 25
click at [226, 189] on icon at bounding box center [226, 183] width 11 height 11
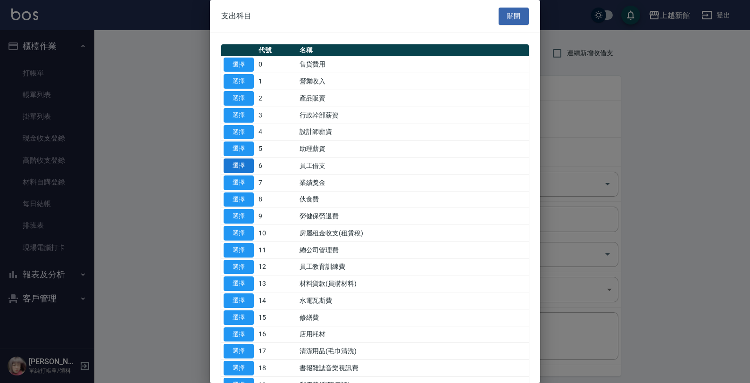
click at [241, 161] on button "選擇" at bounding box center [239, 165] width 30 height 15
type input "6 員工借支"
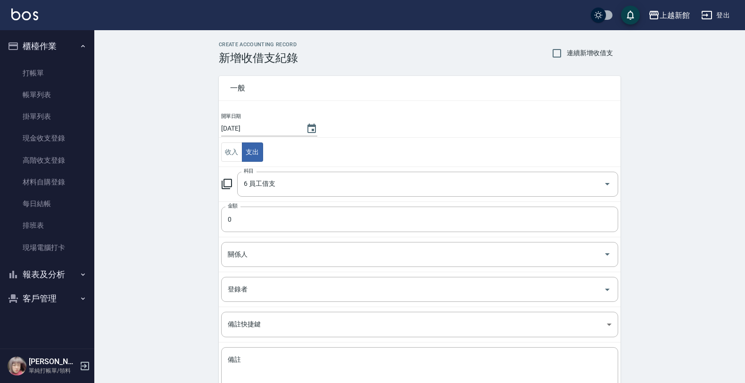
drag, startPoint x: 244, startPoint y: 204, endPoint x: 238, endPoint y: 216, distance: 13.5
click at [244, 204] on td "金額 0 金額" at bounding box center [420, 218] width 402 height 35
click at [238, 214] on input "0" at bounding box center [419, 219] width 397 height 25
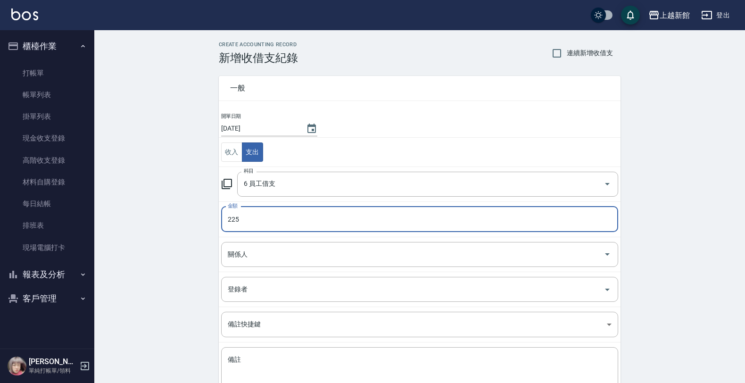
type input "225"
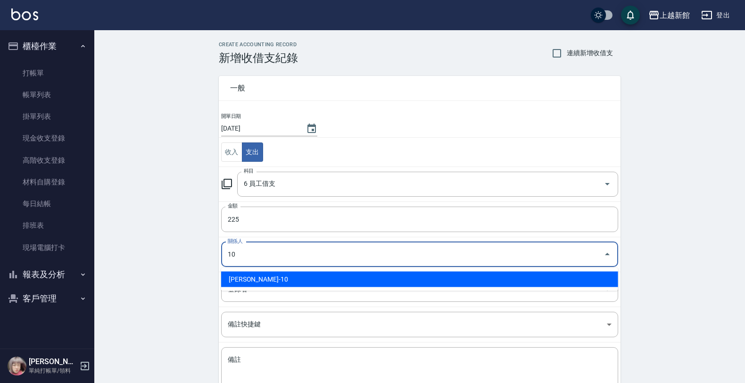
type input "[PERSON_NAME]-10"
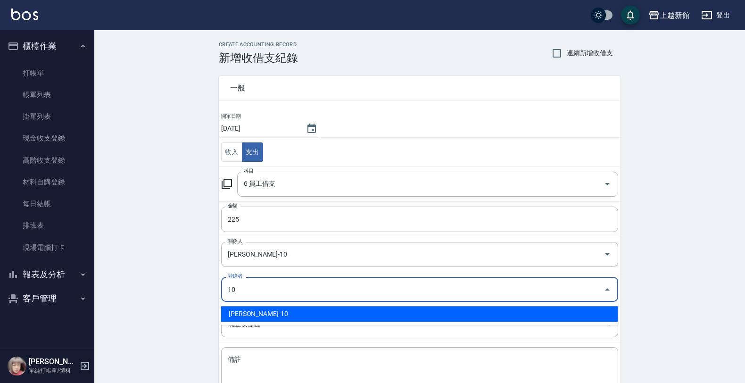
type input "[PERSON_NAME]-10"
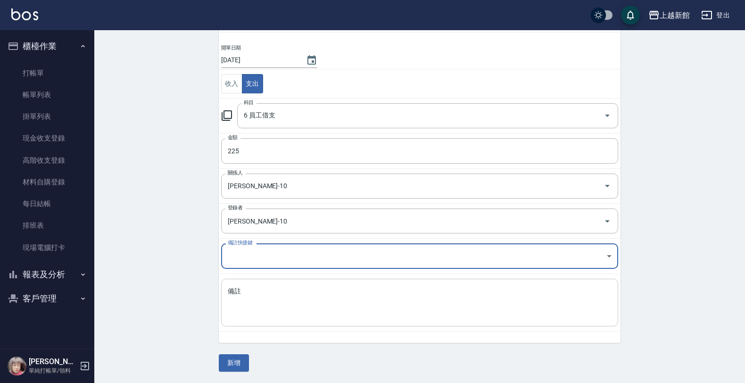
scroll to position [69, 0]
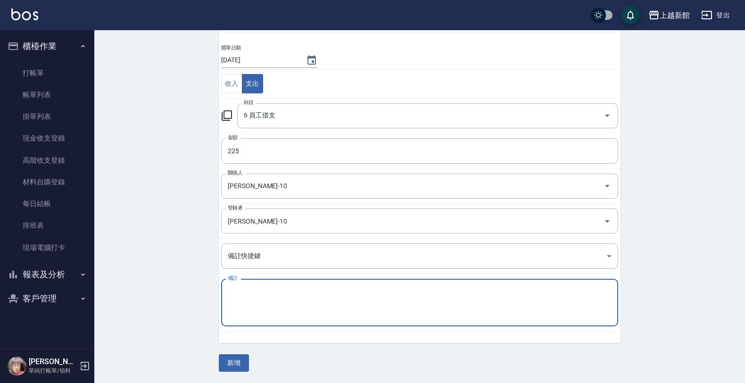
click at [475, 305] on textarea "備註" at bounding box center [420, 303] width 384 height 32
type textarea "7月遲到"
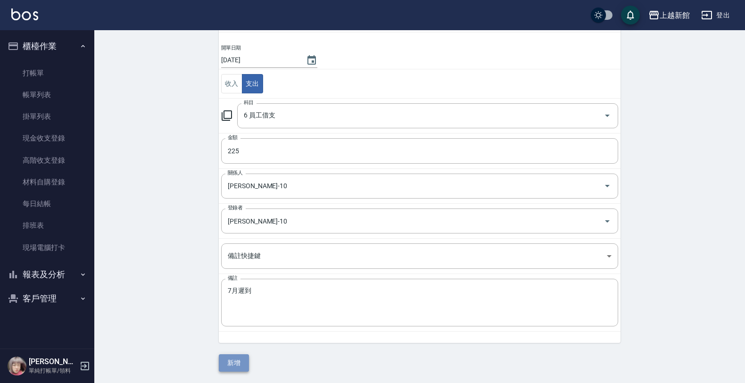
click at [232, 360] on button "新增" at bounding box center [234, 362] width 30 height 17
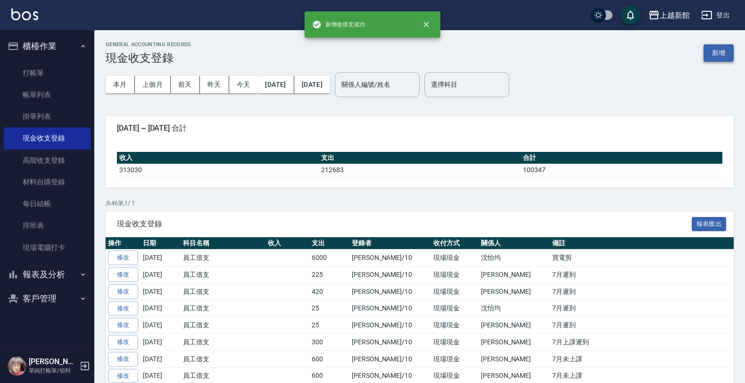
click at [708, 50] on button "新增" at bounding box center [719, 52] width 30 height 17
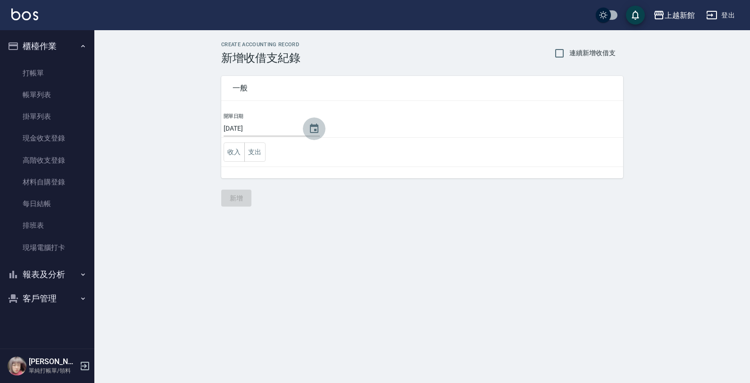
click at [310, 133] on icon "Choose date, selected date is 2025-08-25" at bounding box center [314, 128] width 8 height 9
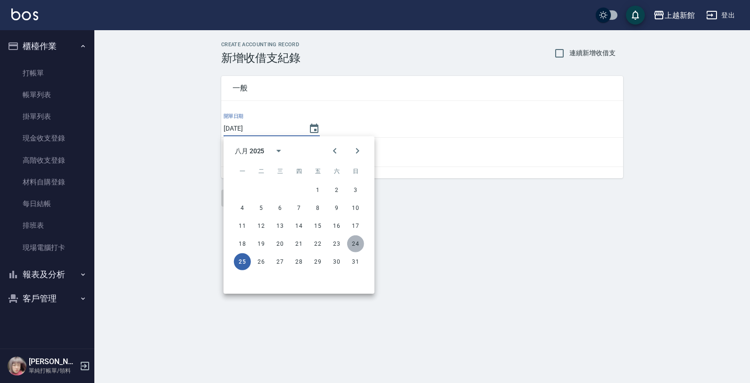
drag, startPoint x: 357, startPoint y: 245, endPoint x: 312, endPoint y: 215, distance: 54.4
click at [357, 245] on button "24" at bounding box center [355, 243] width 17 height 17
type input "[DATE]"
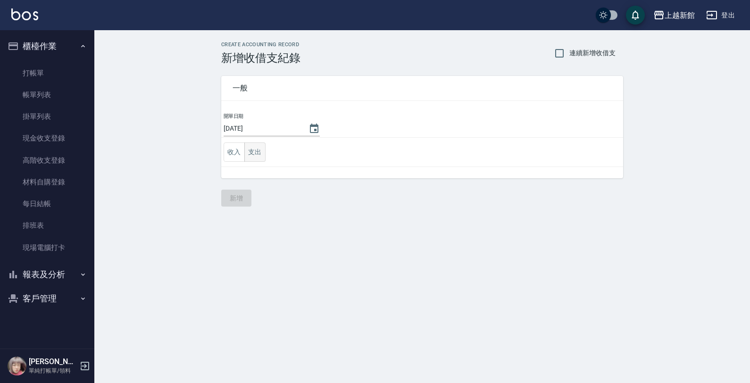
click at [249, 150] on button "支出" at bounding box center [254, 151] width 21 height 19
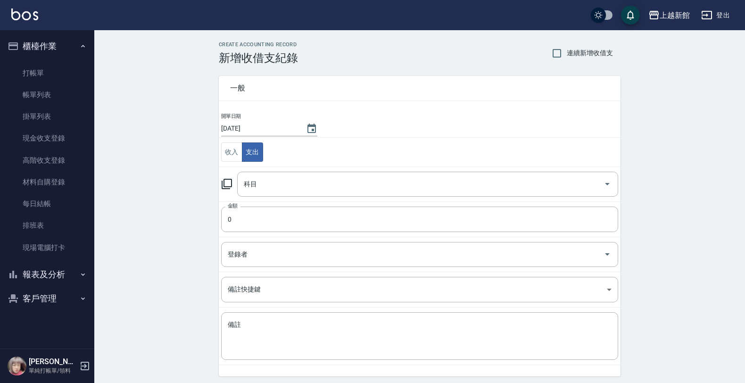
click at [226, 182] on icon at bounding box center [226, 183] width 11 height 11
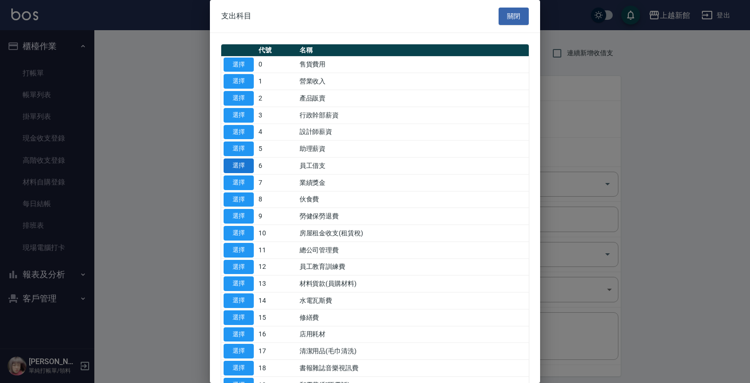
click at [227, 171] on button "選擇" at bounding box center [239, 165] width 30 height 15
type input "6 員工借支"
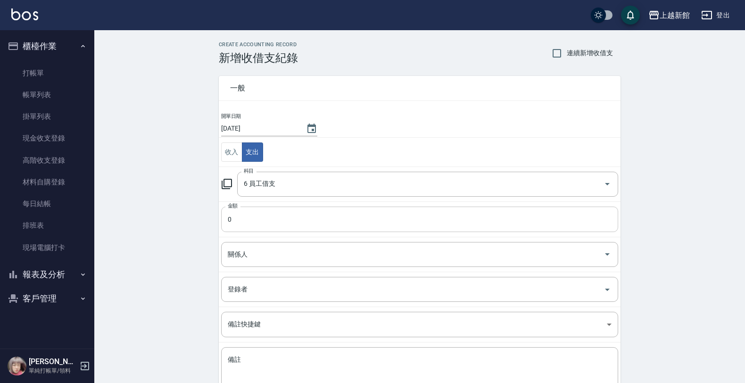
click at [243, 216] on input "0" at bounding box center [419, 219] width 397 height 25
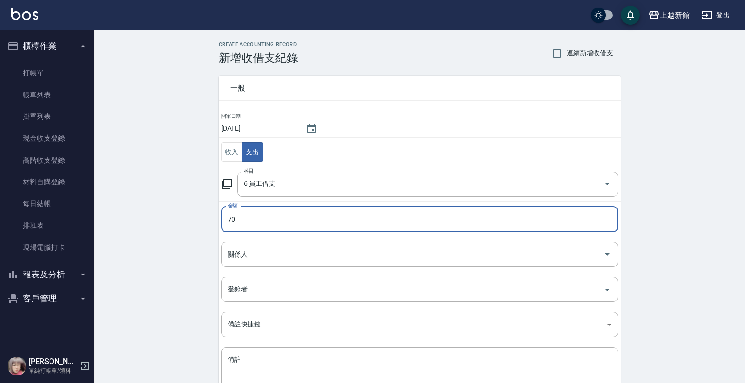
type input "70"
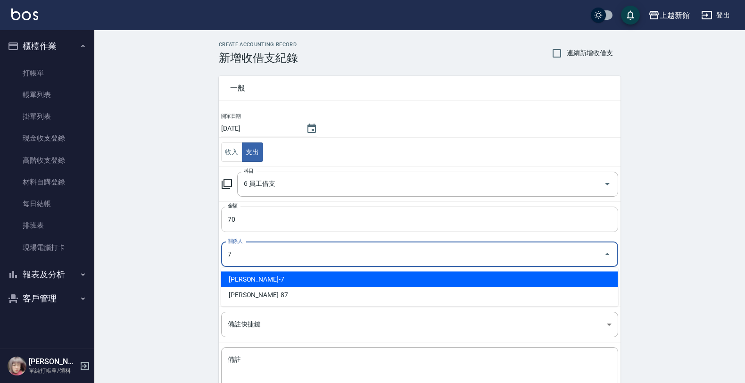
type input "[PERSON_NAME]-7"
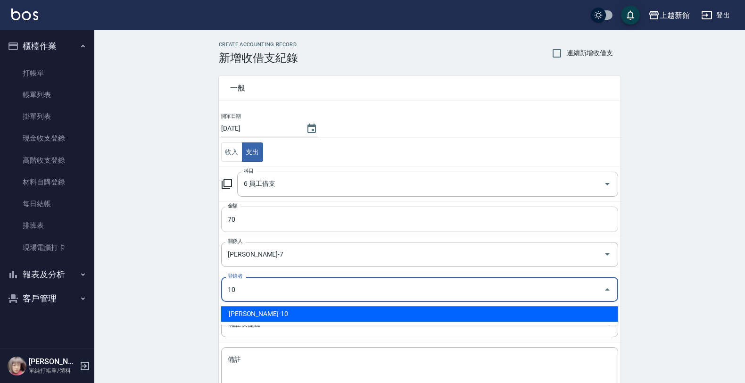
type input "[PERSON_NAME]-10"
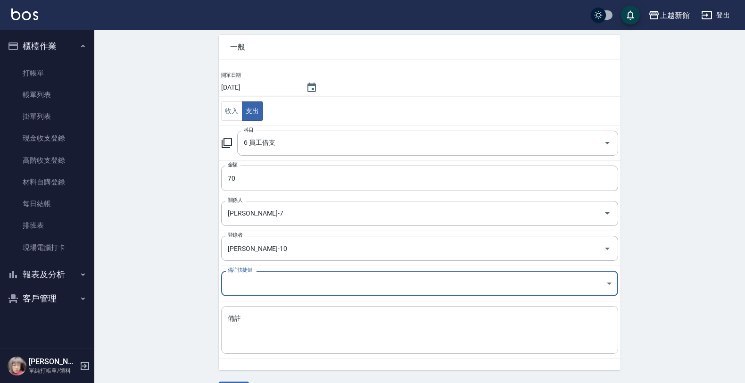
scroll to position [59, 0]
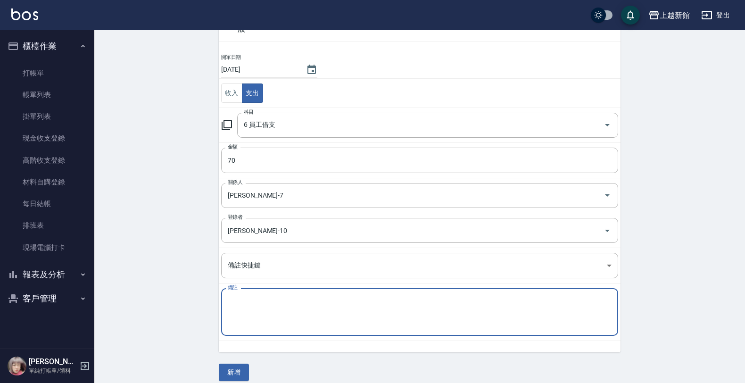
click at [383, 305] on textarea "備註" at bounding box center [420, 312] width 384 height 32
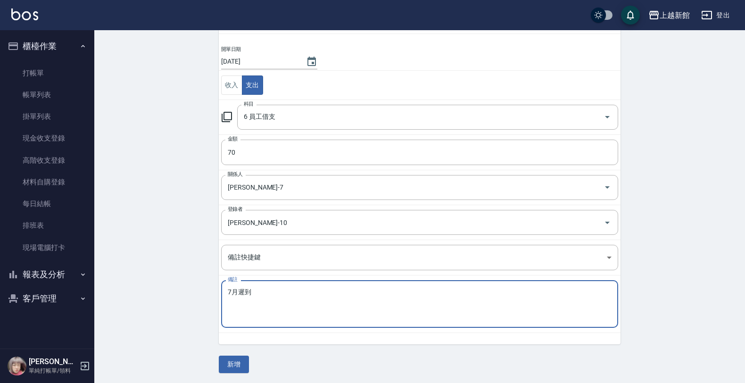
scroll to position [69, 0]
type textarea "7月遲到"
click at [224, 370] on button "新增" at bounding box center [234, 362] width 30 height 17
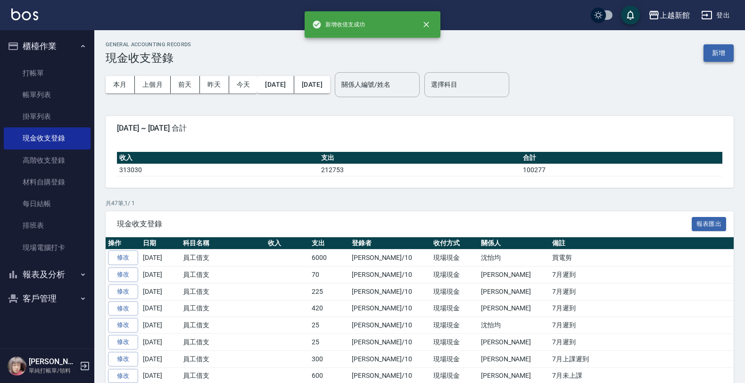
click at [723, 53] on button "新增" at bounding box center [719, 52] width 30 height 17
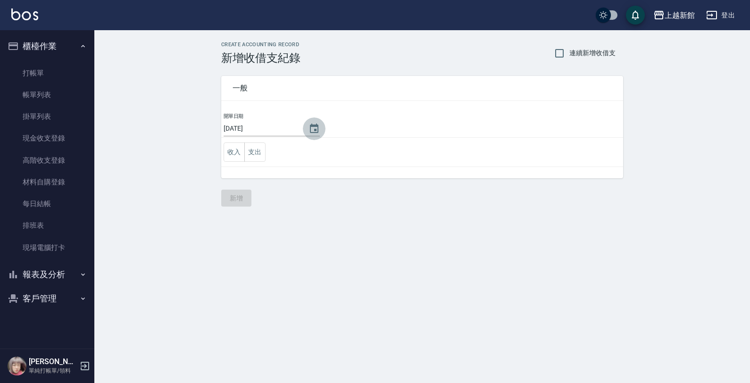
click at [307, 138] on button "Choose date, selected date is 2025-08-25" at bounding box center [314, 128] width 23 height 23
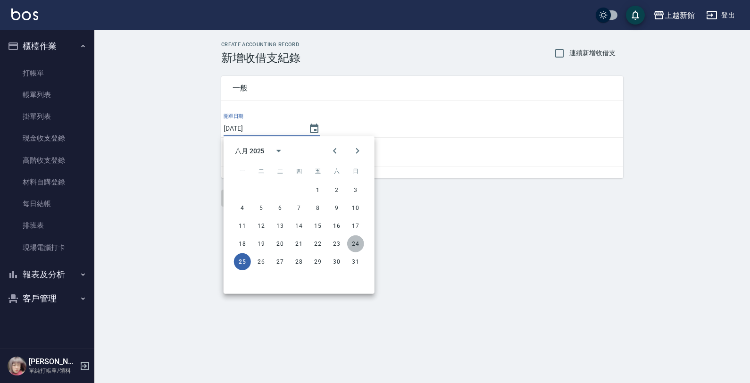
click at [359, 246] on button "24" at bounding box center [355, 243] width 17 height 17
type input "[DATE]"
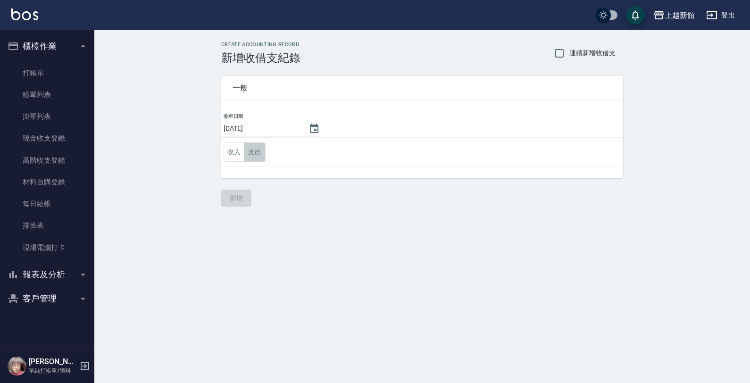
click at [251, 155] on button "支出" at bounding box center [254, 151] width 21 height 19
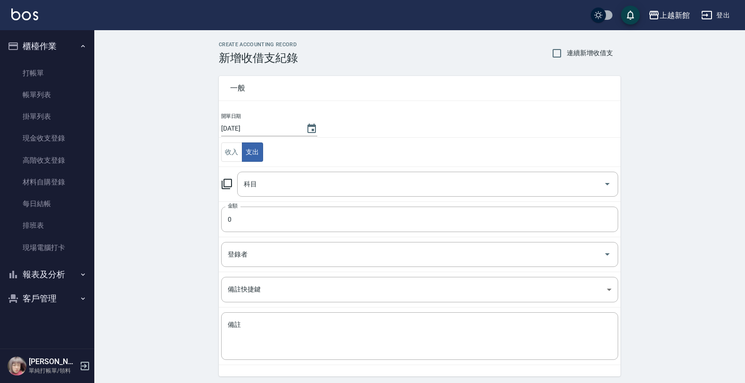
click at [232, 183] on div "科目 科目" at bounding box center [419, 184] width 397 height 25
click at [232, 183] on icon at bounding box center [227, 184] width 10 height 10
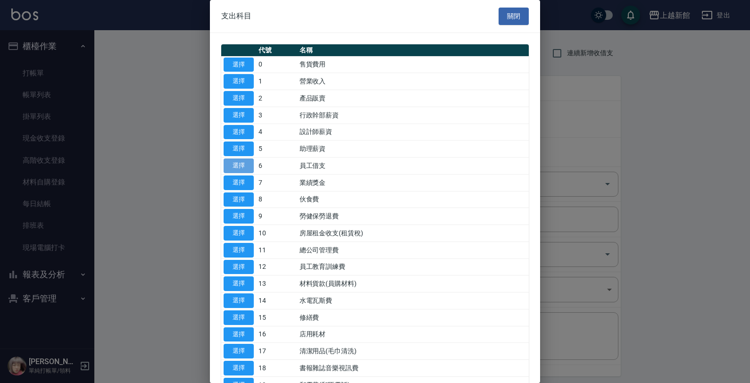
click at [239, 168] on button "選擇" at bounding box center [239, 165] width 30 height 15
type input "6 員工借支"
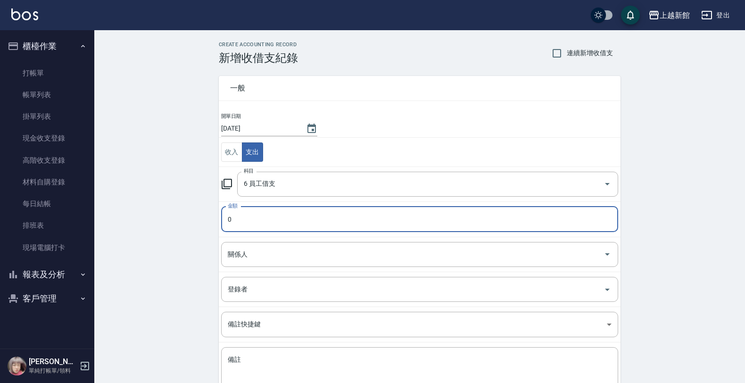
click at [248, 216] on input "0" at bounding box center [419, 219] width 397 height 25
type input "290"
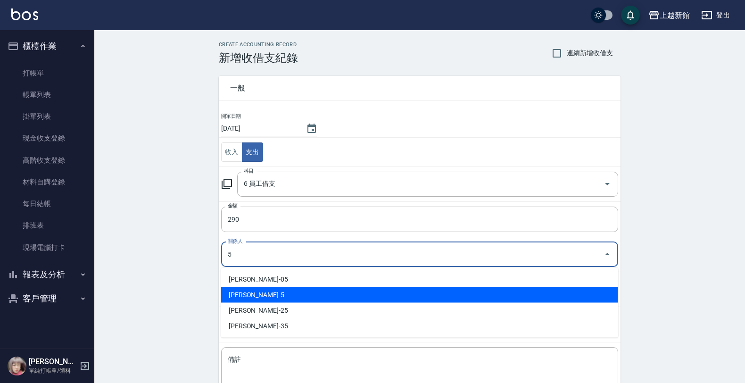
type input "[PERSON_NAME]-5"
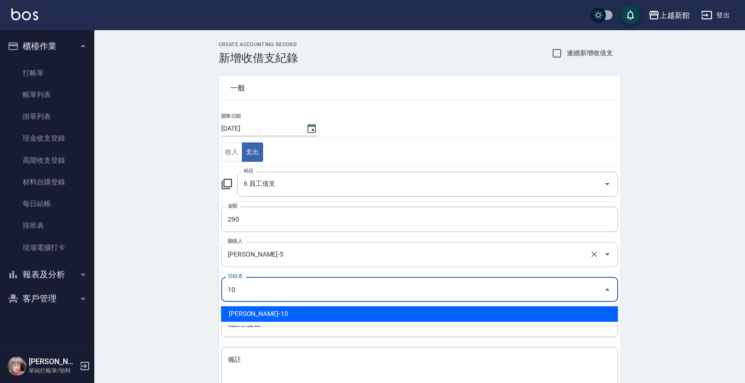
type input "[PERSON_NAME]-10"
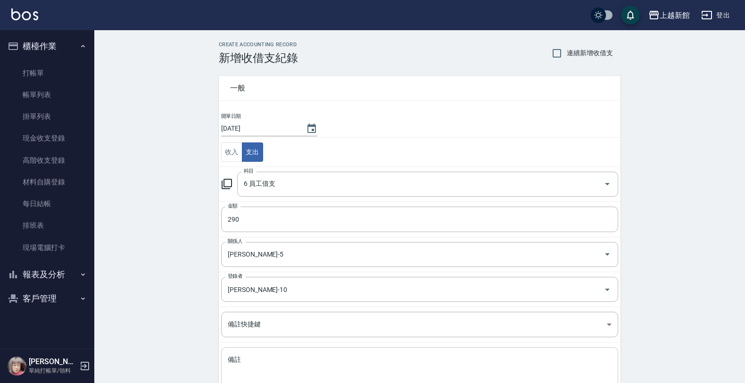
scroll to position [69, 0]
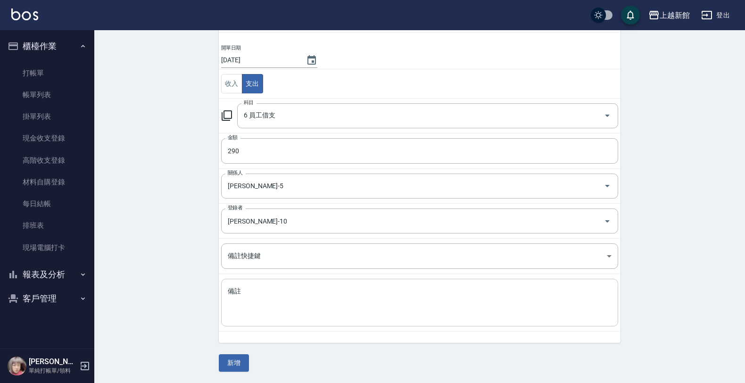
click at [347, 307] on textarea "備註" at bounding box center [420, 303] width 384 height 32
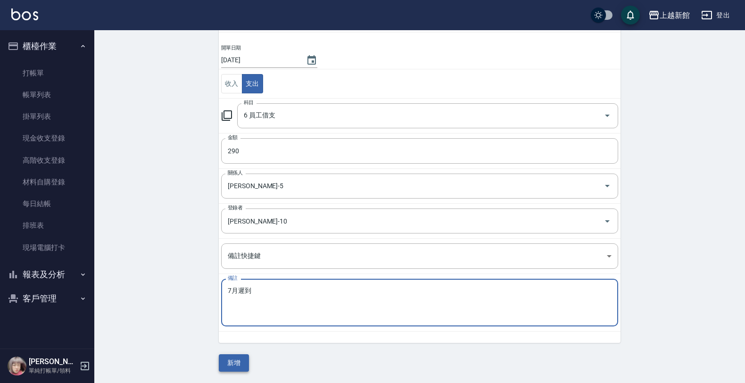
type textarea "7月遲到"
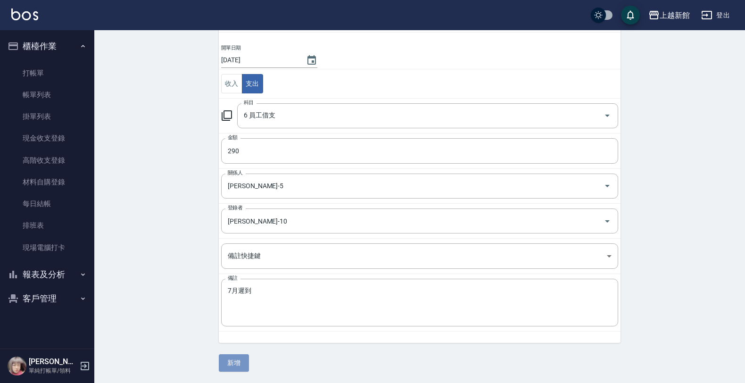
click at [234, 363] on button "新增" at bounding box center [234, 362] width 30 height 17
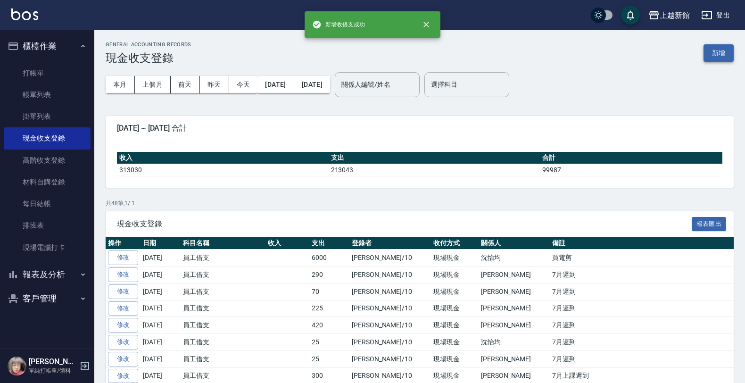
click at [710, 58] on button "新增" at bounding box center [719, 52] width 30 height 17
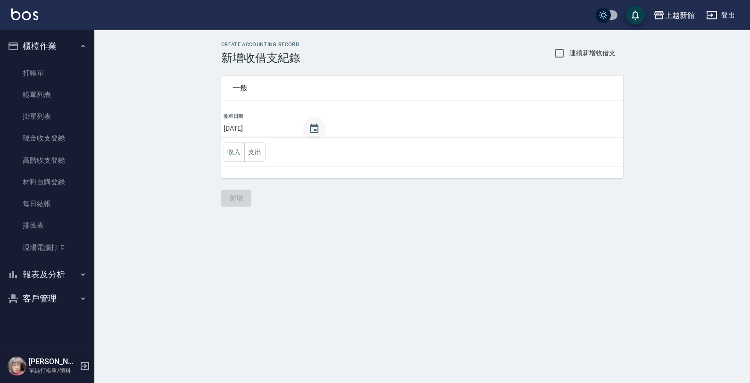
drag, startPoint x: 293, startPoint y: 133, endPoint x: 299, endPoint y: 134, distance: 6.8
click at [296, 133] on div "[DATE]" at bounding box center [272, 129] width 96 height 16
click at [308, 131] on icon "Choose date, selected date is 2025-08-25" at bounding box center [313, 128] width 11 height 11
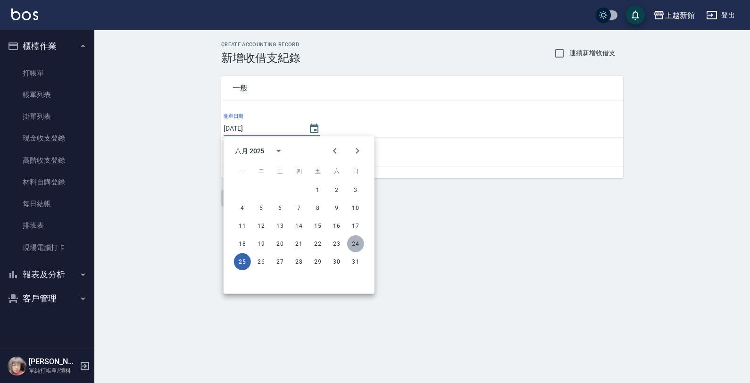
drag, startPoint x: 353, startPoint y: 239, endPoint x: 275, endPoint y: 177, distance: 99.4
click at [352, 239] on button "24" at bounding box center [355, 243] width 17 height 17
type input "[DATE]"
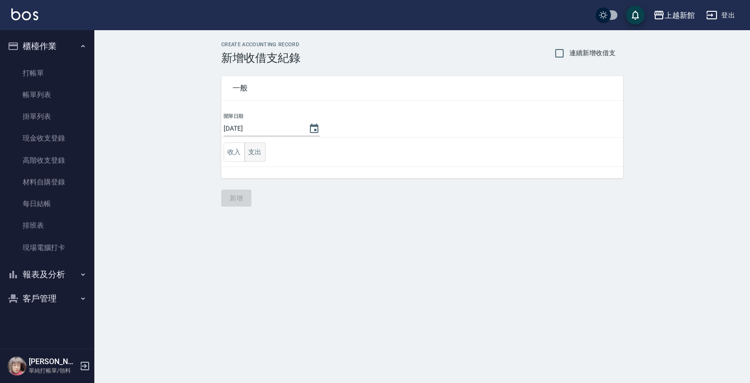
drag, startPoint x: 255, startPoint y: 158, endPoint x: 249, endPoint y: 164, distance: 8.3
click at [254, 158] on button "支出" at bounding box center [254, 151] width 21 height 19
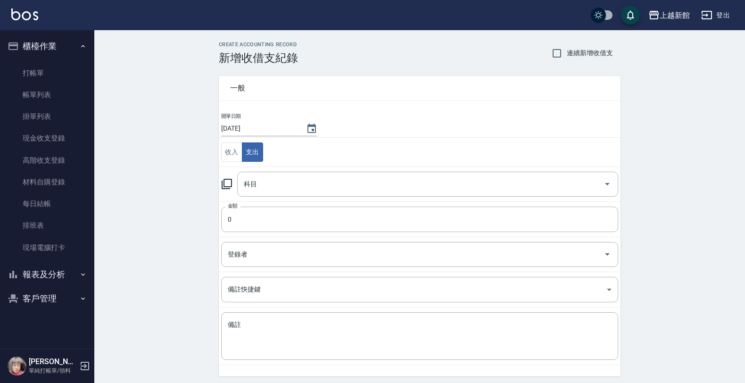
click at [231, 186] on icon at bounding box center [227, 184] width 10 height 10
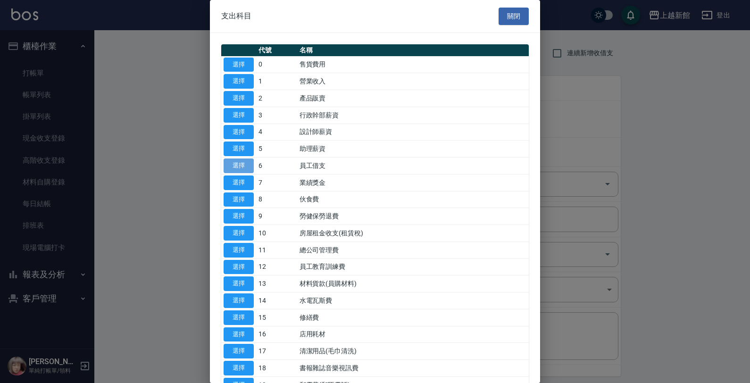
click at [237, 167] on button "選擇" at bounding box center [239, 165] width 30 height 15
type input "6 員工借支"
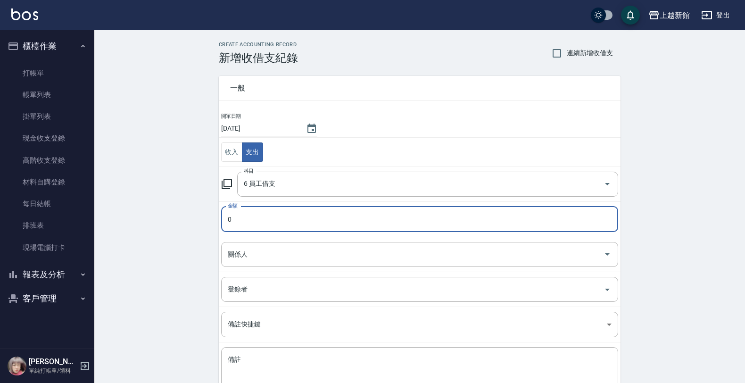
drag, startPoint x: 251, startPoint y: 218, endPoint x: 420, endPoint y: 239, distance: 170.1
click at [251, 219] on input "0" at bounding box center [419, 219] width 397 height 25
type input "715"
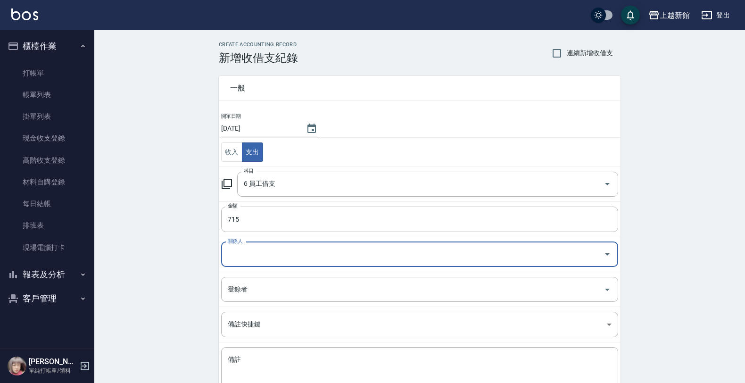
type input "5"
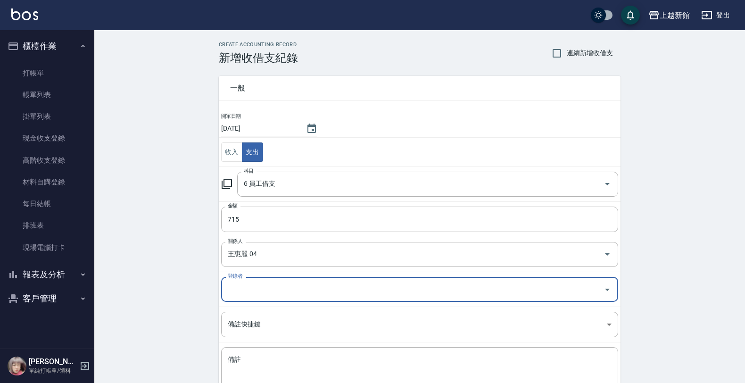
click at [369, 267] on div "[PERSON_NAME]-04 關係人" at bounding box center [419, 254] width 397 height 25
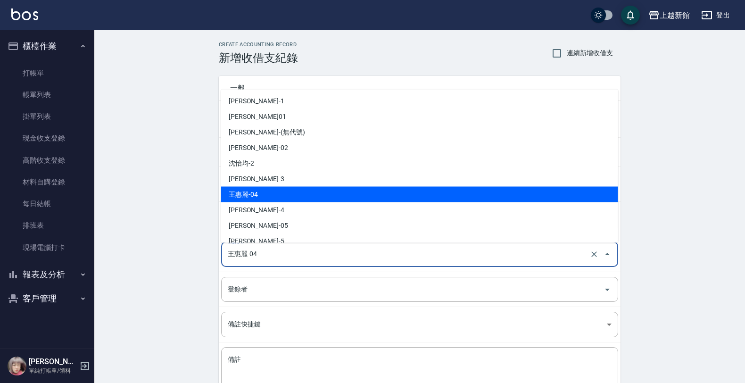
click at [361, 260] on input "王惠麗-04" at bounding box center [406, 254] width 362 height 17
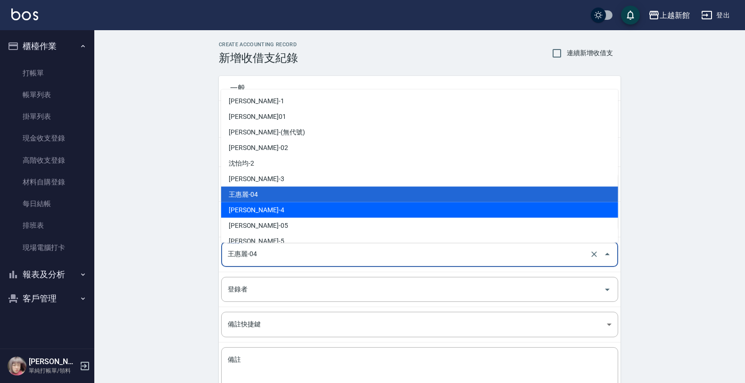
type input "[PERSON_NAME]-4"
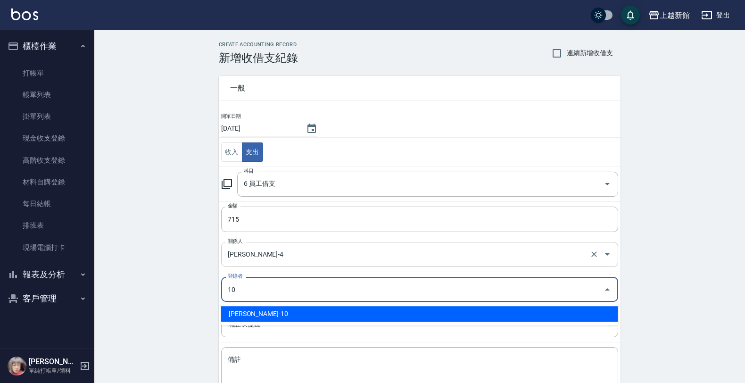
type input "[PERSON_NAME]-10"
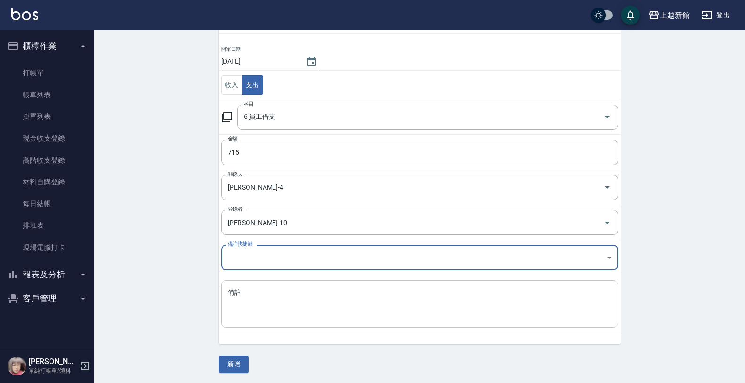
scroll to position [69, 0]
click at [315, 314] on textarea "備註" at bounding box center [420, 303] width 384 height 32
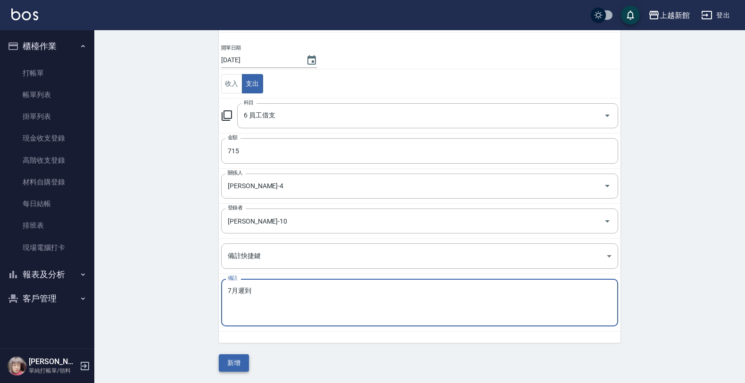
type textarea "7月遲到"
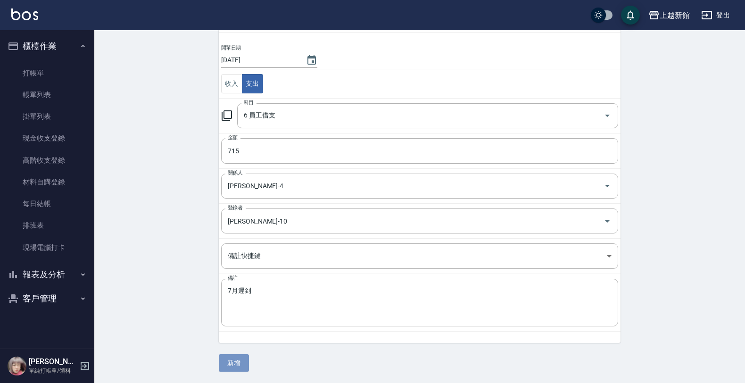
click at [228, 364] on button "新增" at bounding box center [234, 362] width 30 height 17
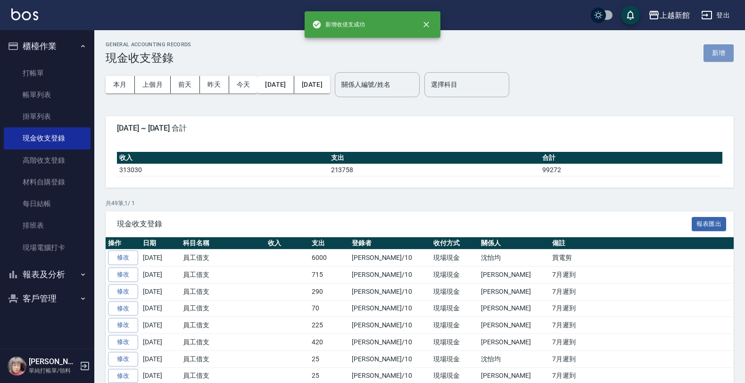
drag, startPoint x: 703, startPoint y: 50, endPoint x: 576, endPoint y: 103, distance: 137.2
click at [701, 52] on div "GENERAL ACCOUNTING RECORDS 現金收支登錄 新增" at bounding box center [420, 53] width 628 height 23
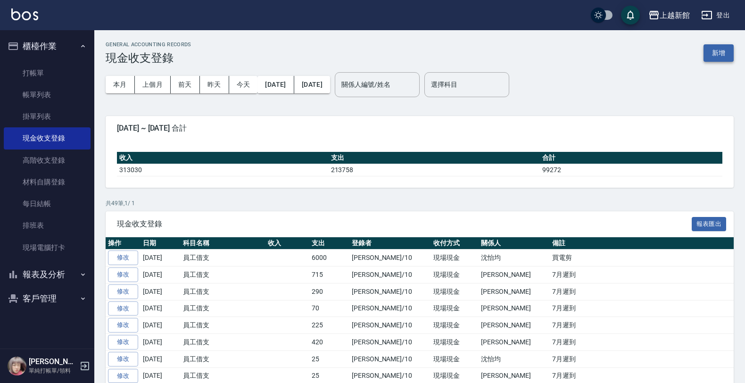
click at [716, 57] on button "新增" at bounding box center [719, 52] width 30 height 17
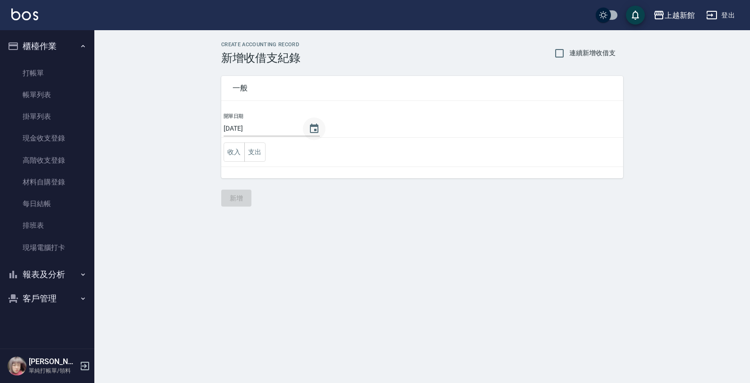
drag, startPoint x: 303, startPoint y: 130, endPoint x: 304, endPoint y: 135, distance: 5.7
click at [308, 131] on icon "Choose date, selected date is 2025-08-25" at bounding box center [313, 128] width 11 height 11
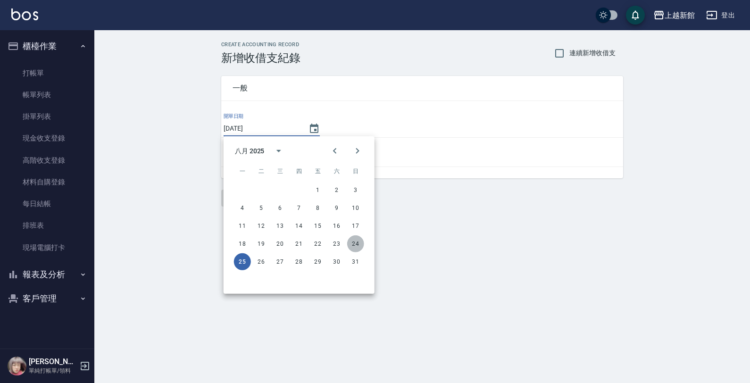
click at [357, 242] on button "24" at bounding box center [355, 243] width 17 height 17
type input "[DATE]"
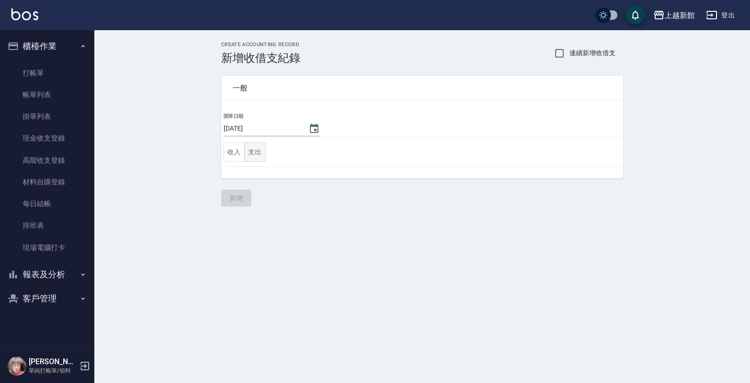
drag, startPoint x: 253, startPoint y: 149, endPoint x: 249, endPoint y: 155, distance: 6.7
click at [251, 151] on button "支出" at bounding box center [254, 151] width 21 height 19
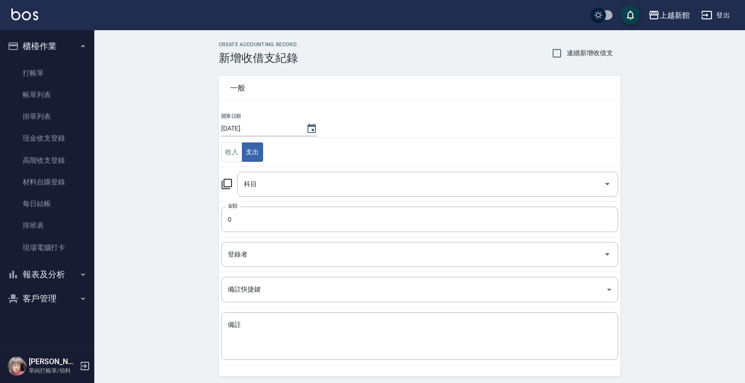
click at [229, 183] on icon at bounding box center [226, 183] width 11 height 11
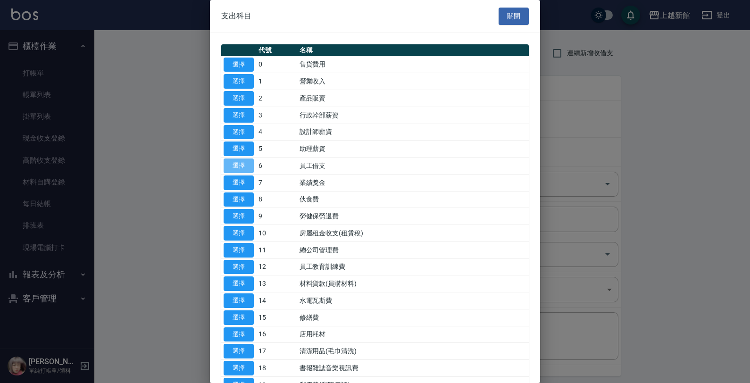
drag, startPoint x: 236, startPoint y: 167, endPoint x: 236, endPoint y: 174, distance: 6.1
click at [237, 168] on button "選擇" at bounding box center [239, 165] width 30 height 15
type input "6 員工借支"
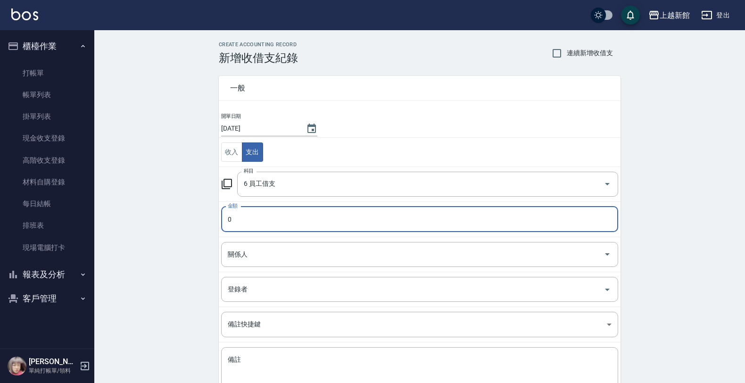
drag, startPoint x: 243, startPoint y: 227, endPoint x: 255, endPoint y: 224, distance: 12.1
click at [244, 227] on input "0" at bounding box center [419, 219] width 397 height 25
type input "1315"
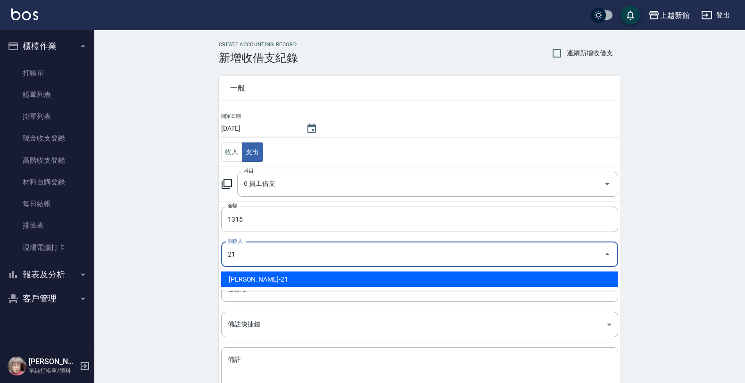
type input "[PERSON_NAME]-21"
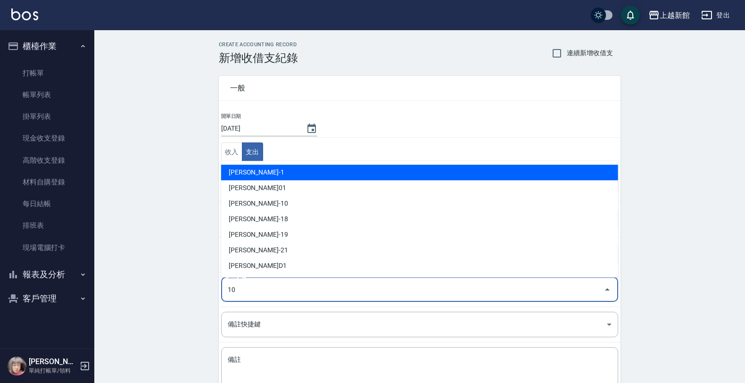
type input "[PERSON_NAME]-10"
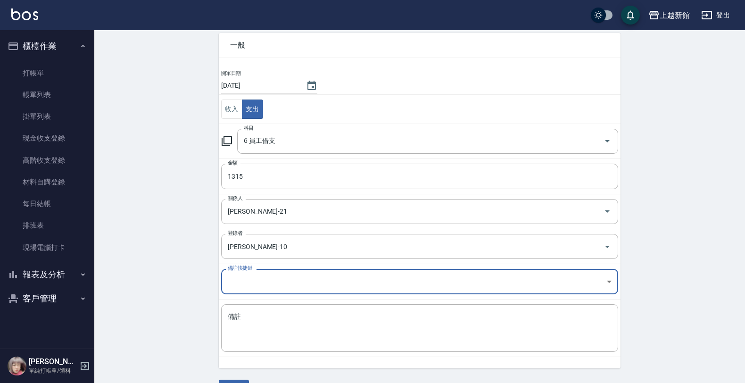
scroll to position [69, 0]
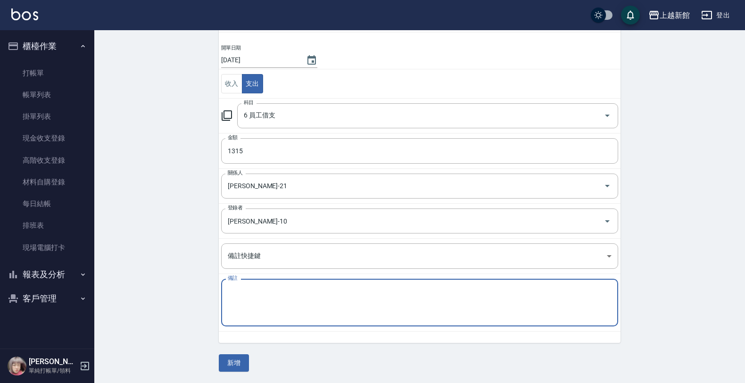
click at [442, 295] on textarea "備註" at bounding box center [420, 303] width 384 height 32
type textarea "7月遲到"
click at [245, 364] on button "新增" at bounding box center [234, 362] width 30 height 17
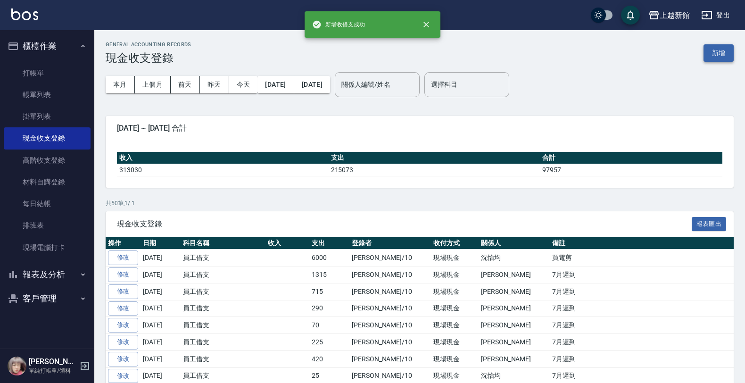
click at [715, 50] on button "新增" at bounding box center [719, 52] width 30 height 17
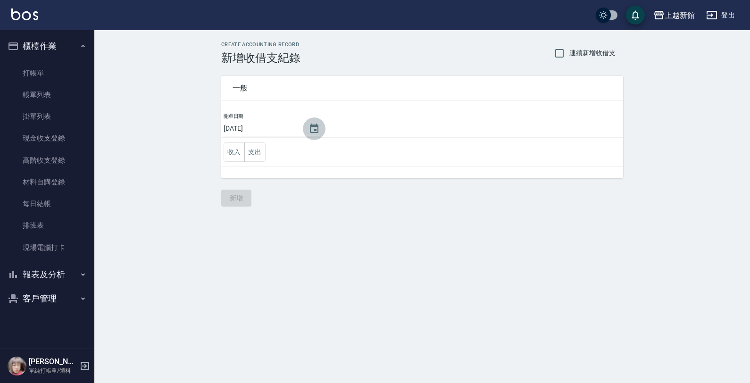
drag, startPoint x: 302, startPoint y: 128, endPoint x: 303, endPoint y: 135, distance: 7.1
click at [308, 128] on icon "Choose date, selected date is 2025-08-25" at bounding box center [313, 128] width 11 height 11
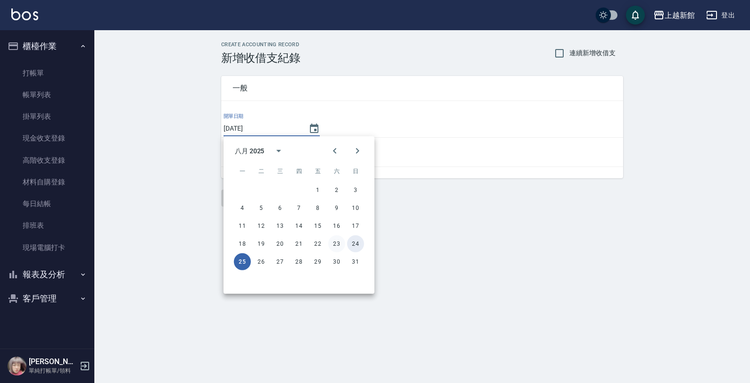
drag, startPoint x: 355, startPoint y: 244, endPoint x: 340, endPoint y: 248, distance: 16.0
click at [355, 244] on button "24" at bounding box center [355, 243] width 17 height 17
type input "[DATE]"
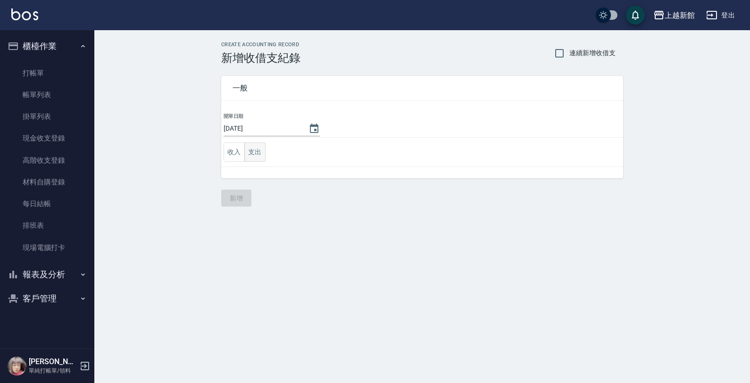
drag, startPoint x: 258, startPoint y: 154, endPoint x: 244, endPoint y: 161, distance: 15.8
click at [258, 155] on button "支出" at bounding box center [254, 151] width 21 height 19
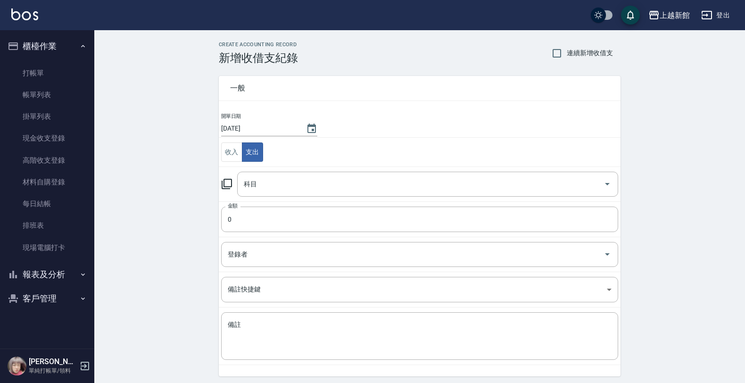
click at [223, 178] on icon at bounding box center [226, 183] width 11 height 11
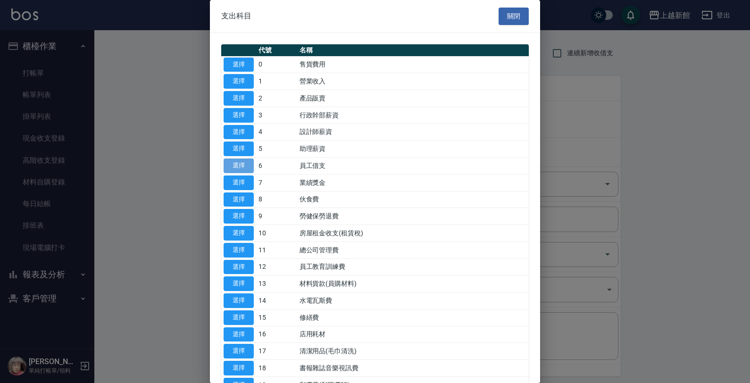
click at [240, 169] on button "選擇" at bounding box center [239, 165] width 30 height 15
type input "6 員工借支"
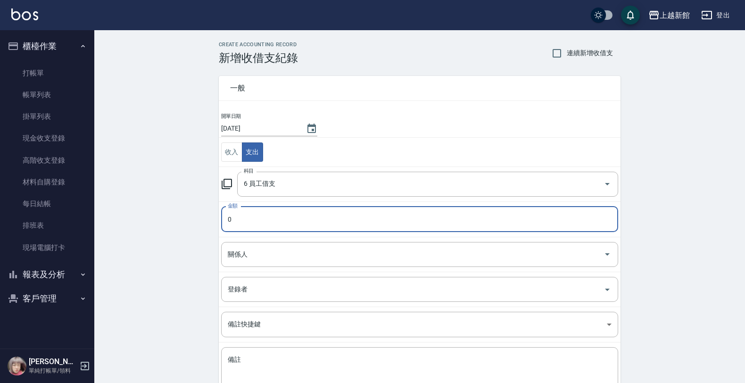
click at [259, 225] on input "0" at bounding box center [419, 219] width 397 height 25
type input "70"
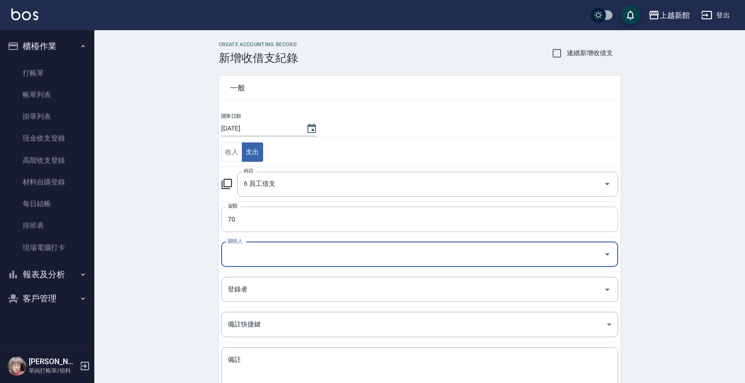
type input "1"
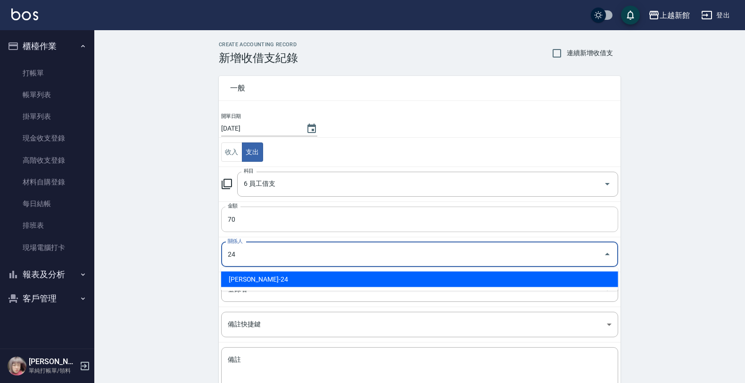
type input "[PERSON_NAME]-24"
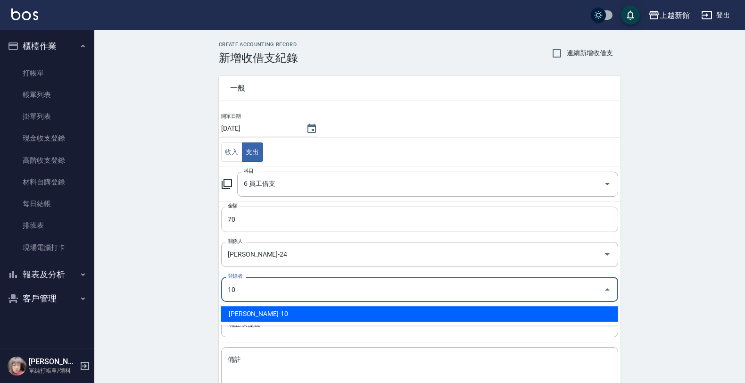
type input "[PERSON_NAME]-10"
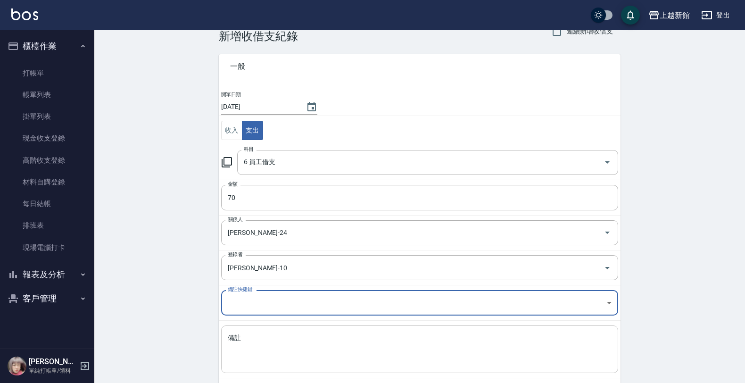
scroll to position [59, 0]
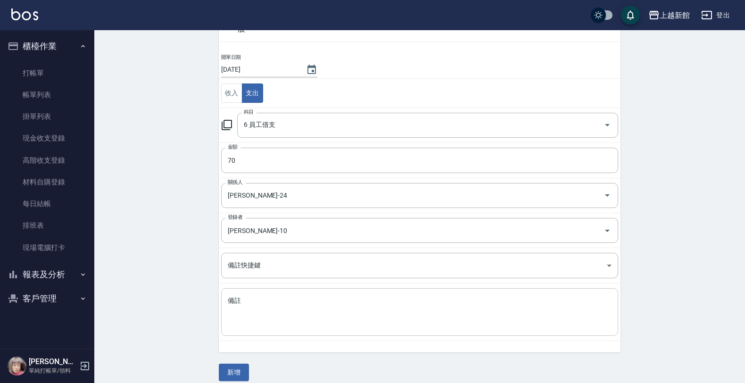
click at [264, 355] on div "一般 開單日期 [DATE] 收入 支出 科目 6 員工借支 科目 金額 70 金額 關係人 [PERSON_NAME]-24 關係人 登錄者 [PERSON…" at bounding box center [420, 193] width 402 height 375
click at [268, 299] on div "x 備註" at bounding box center [419, 312] width 397 height 48
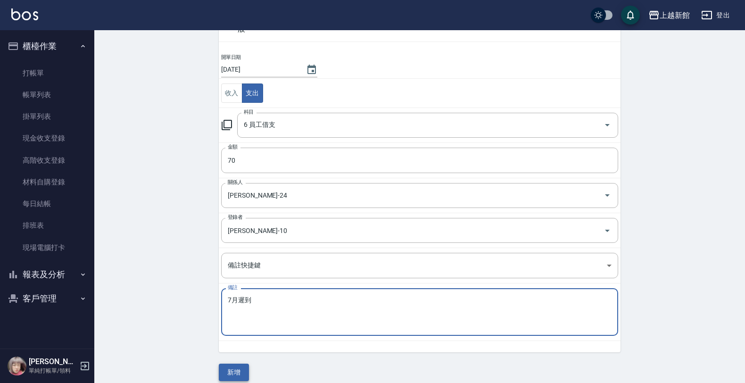
type textarea "7月遲到"
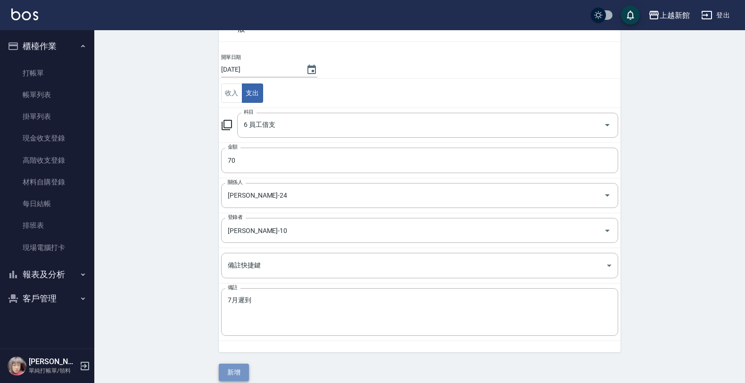
click at [241, 378] on button "新增" at bounding box center [234, 372] width 30 height 17
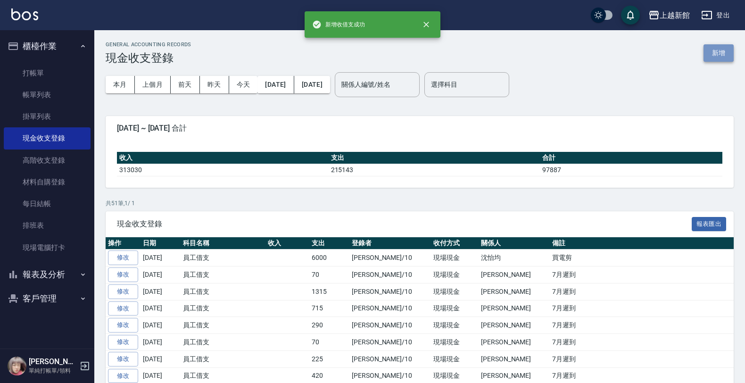
click at [706, 51] on button "新增" at bounding box center [719, 52] width 30 height 17
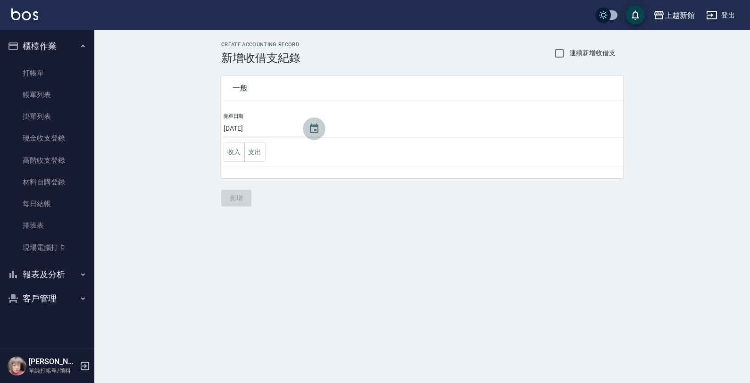
click at [310, 132] on icon "Choose date, selected date is 2025-08-25" at bounding box center [314, 128] width 8 height 9
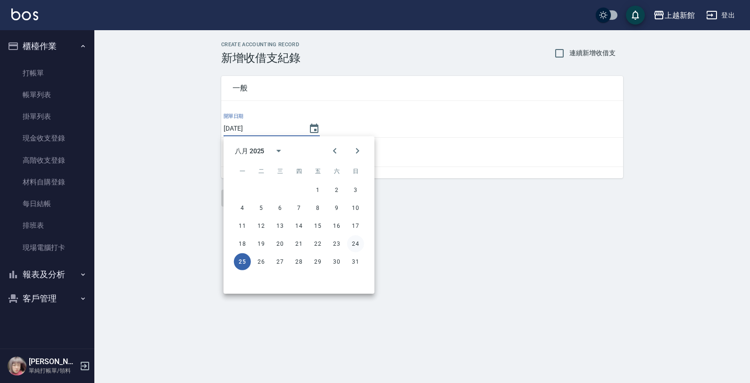
click at [357, 238] on button "24" at bounding box center [355, 243] width 17 height 17
type input "[DATE]"
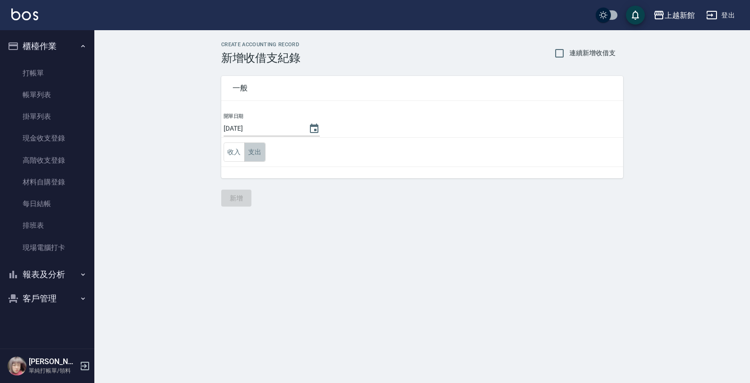
click at [263, 152] on button "支出" at bounding box center [254, 151] width 21 height 19
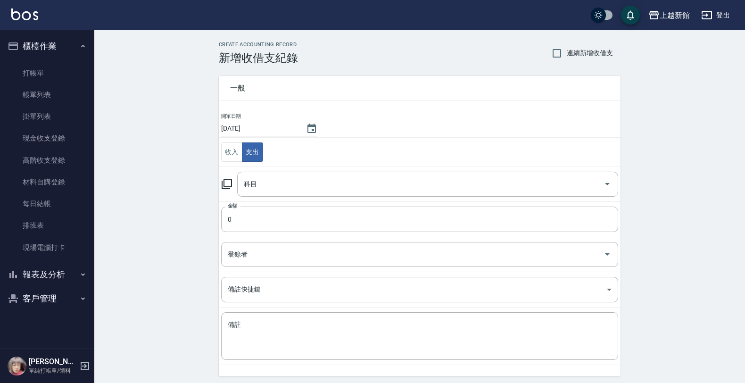
click at [225, 183] on icon at bounding box center [226, 183] width 11 height 11
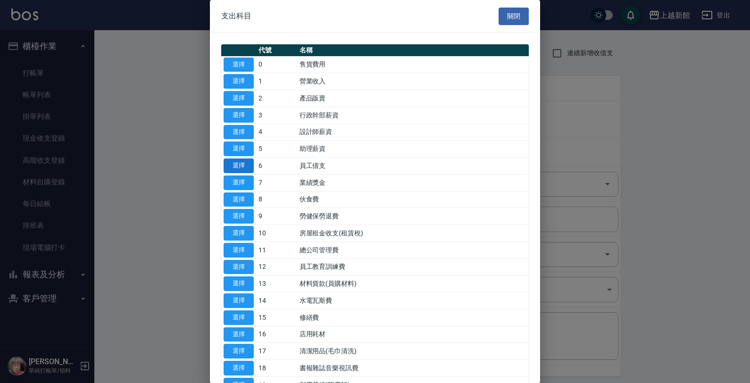
click at [240, 167] on button "選擇" at bounding box center [239, 165] width 30 height 15
type input "6 員工借支"
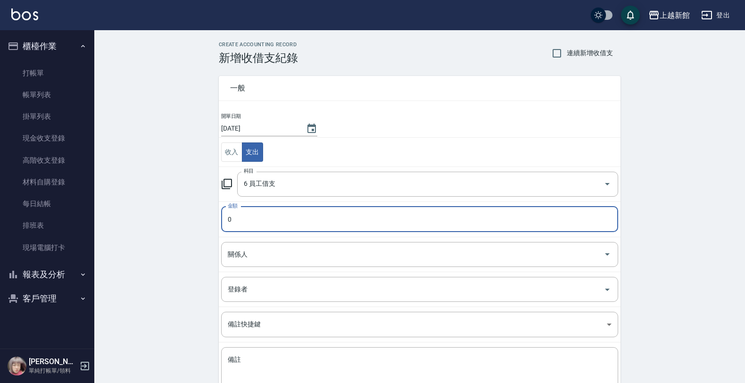
click at [237, 230] on input "0" at bounding box center [419, 219] width 397 height 25
type input "1000"
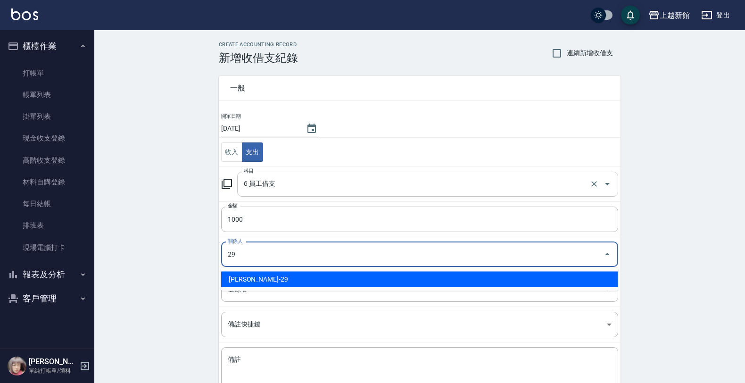
type input "[PERSON_NAME]-29"
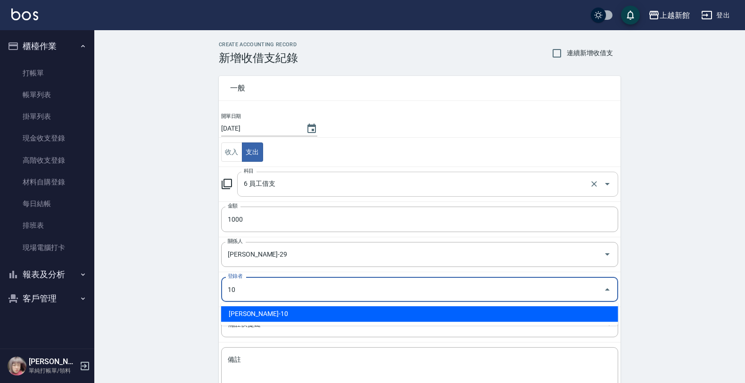
type input "[PERSON_NAME]-10"
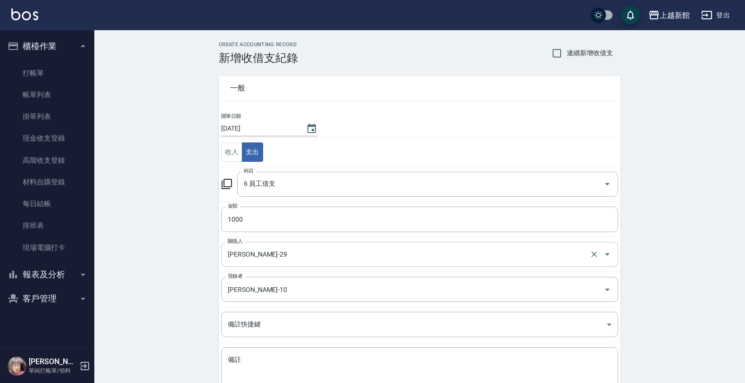
scroll to position [69, 0]
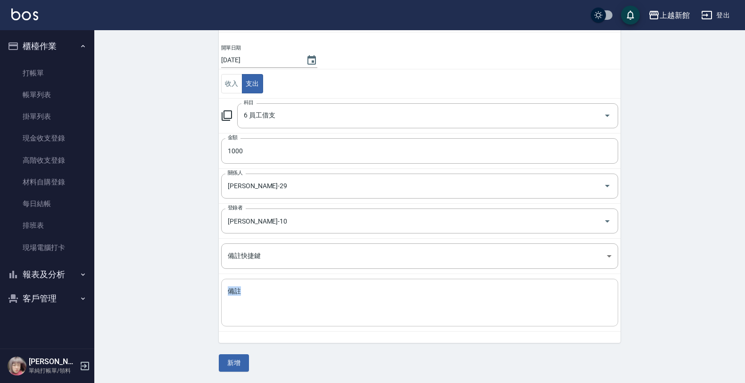
drag, startPoint x: 328, startPoint y: 277, endPoint x: 324, endPoint y: 283, distance: 7.5
click at [324, 283] on td "備註 x 備註" at bounding box center [420, 303] width 402 height 58
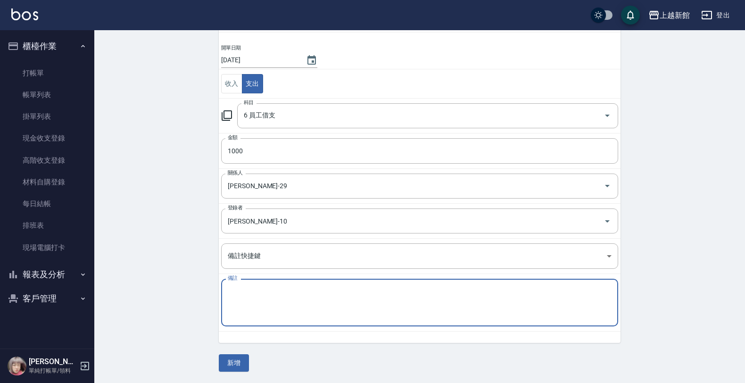
click at [321, 287] on textarea "備註" at bounding box center [420, 303] width 384 height 32
type textarea "7月遲到"
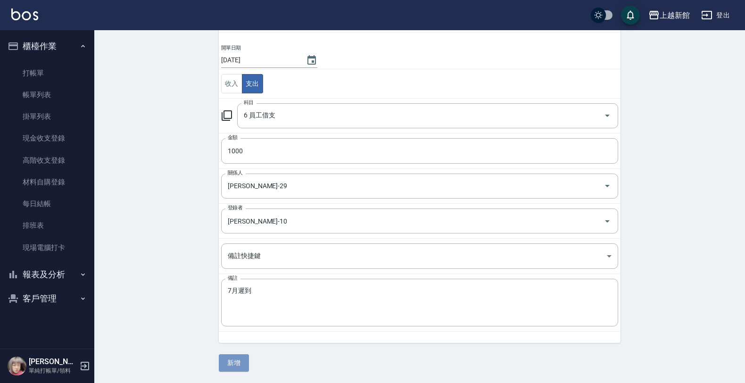
click at [229, 365] on button "新增" at bounding box center [234, 362] width 30 height 17
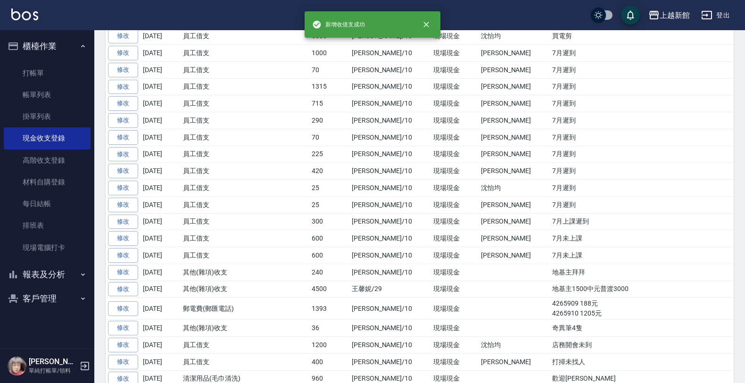
scroll to position [236, 0]
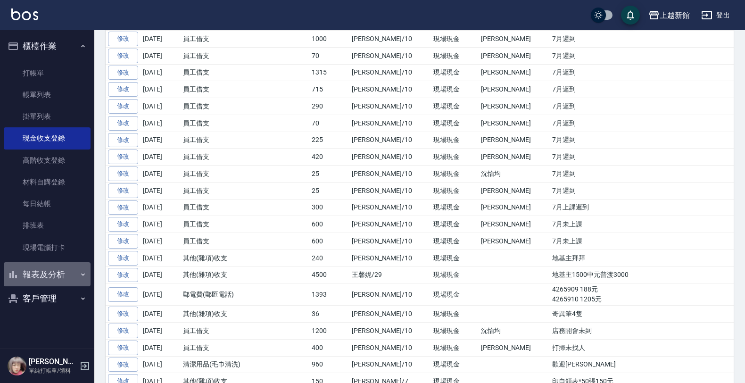
click at [54, 266] on button "報表及分析" at bounding box center [47, 274] width 87 height 25
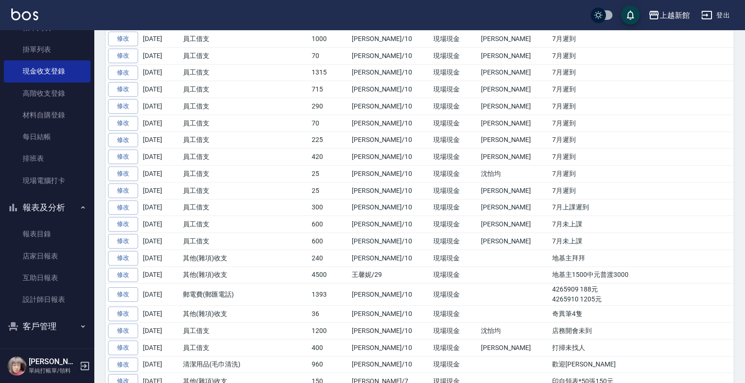
scroll to position [68, 0]
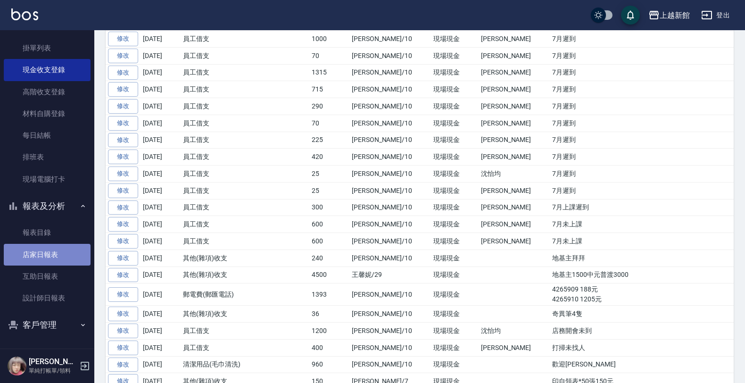
click at [49, 256] on link "店家日報表" at bounding box center [47, 255] width 87 height 22
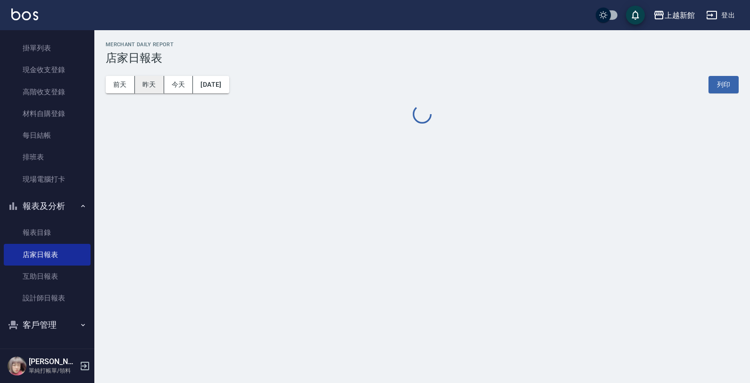
click at [152, 80] on button "昨天" at bounding box center [149, 84] width 29 height 17
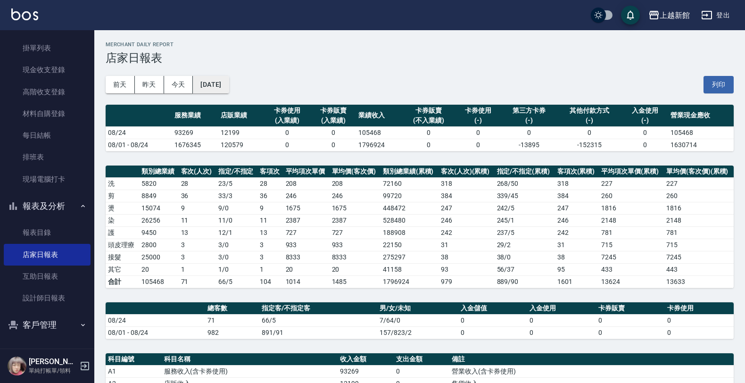
click at [217, 87] on button "[DATE]" at bounding box center [211, 84] width 36 height 17
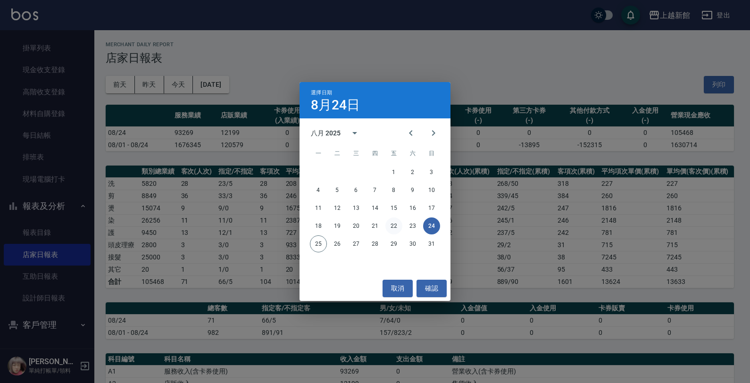
click at [394, 223] on button "22" at bounding box center [393, 225] width 17 height 17
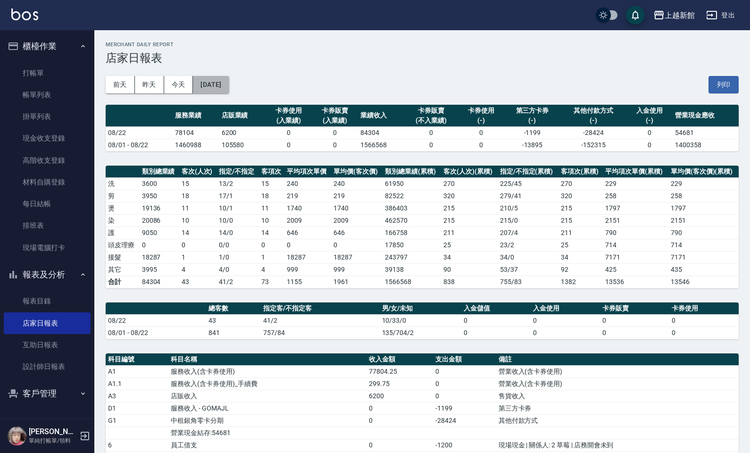
click at [229, 92] on button "[DATE]" at bounding box center [211, 84] width 36 height 17
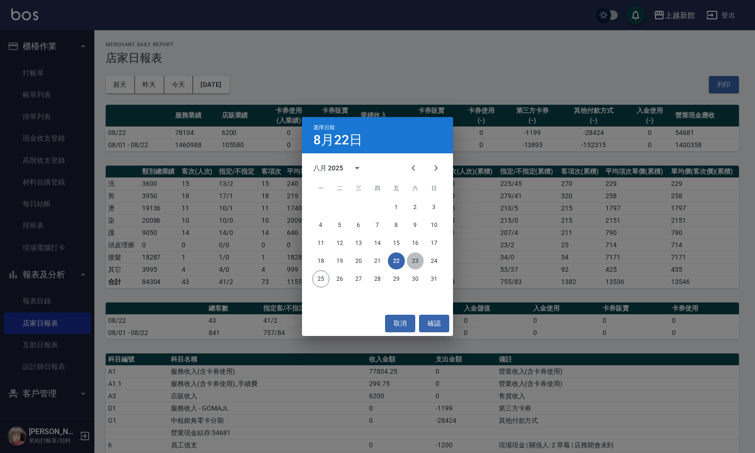
click at [410, 258] on button "23" at bounding box center [415, 260] width 17 height 17
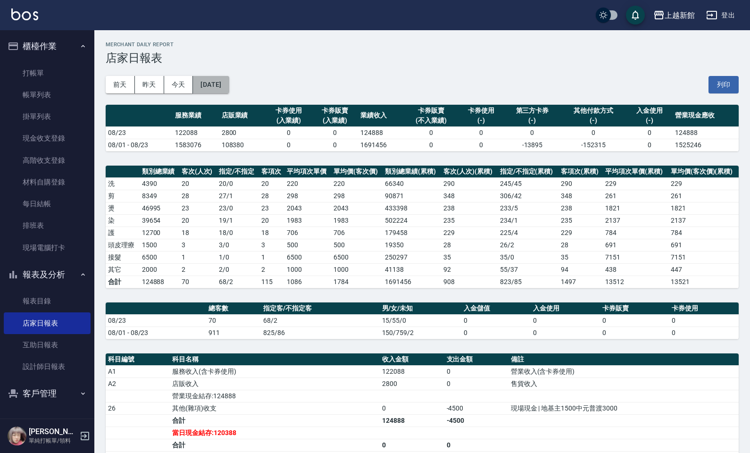
click at [217, 91] on button "[DATE]" at bounding box center [211, 84] width 36 height 17
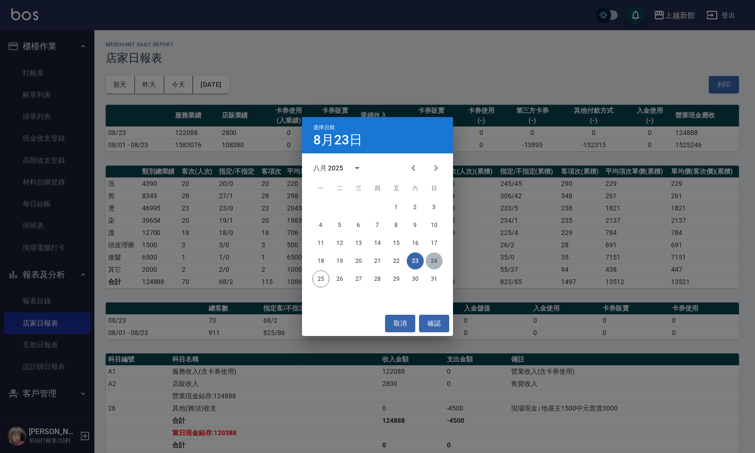
click at [434, 263] on button "24" at bounding box center [433, 260] width 17 height 17
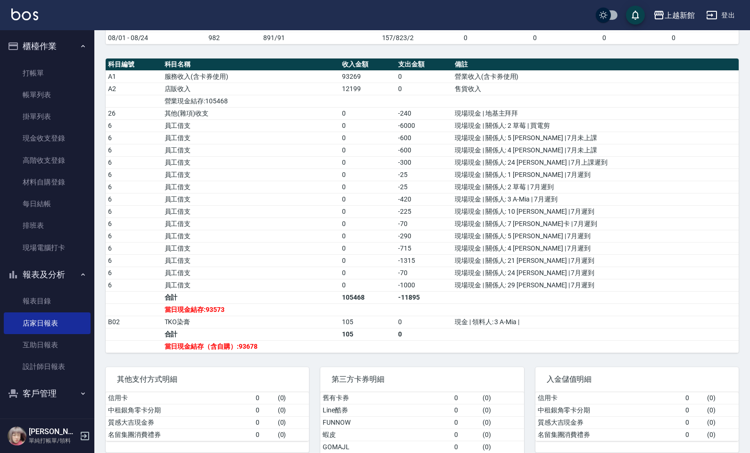
scroll to position [236, 0]
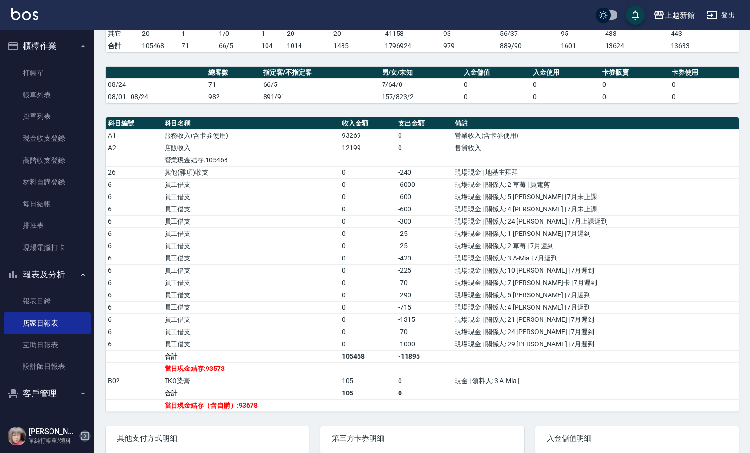
click at [83, 382] on div "[PERSON_NAME] 單純打帳單/領料" at bounding box center [47, 436] width 94 height 34
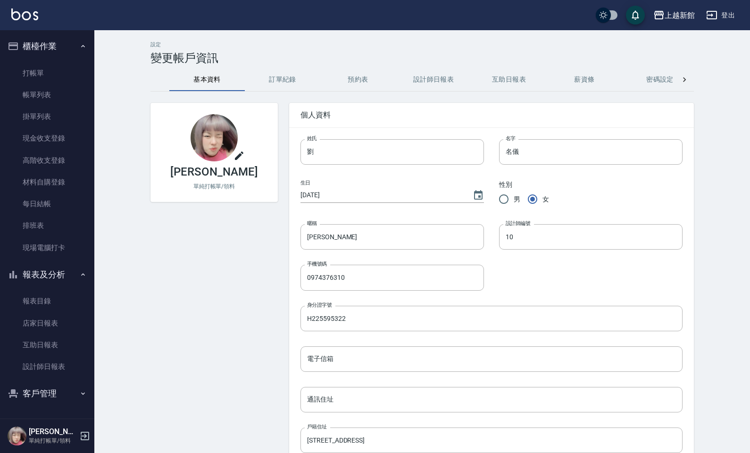
click at [87, 382] on icon "button" at bounding box center [84, 435] width 11 height 11
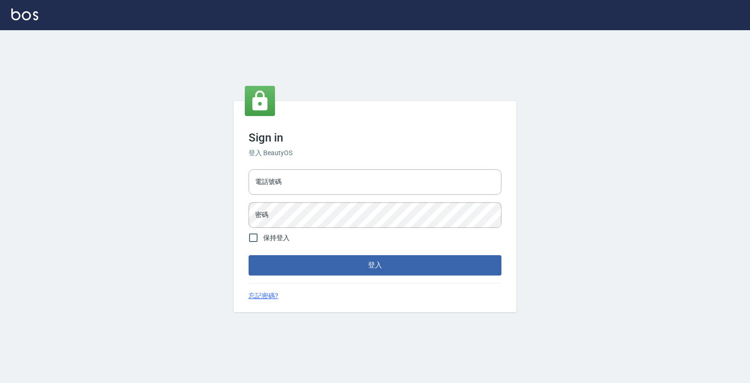
click at [390, 195] on div "電話號碼 電話號碼 密碼 密碼" at bounding box center [375, 199] width 260 height 66
click at [390, 193] on div "電話號碼 電話號碼 密碼 密碼" at bounding box center [375, 199] width 260 height 66
click at [390, 191] on input "電話號碼" at bounding box center [375, 181] width 253 height 25
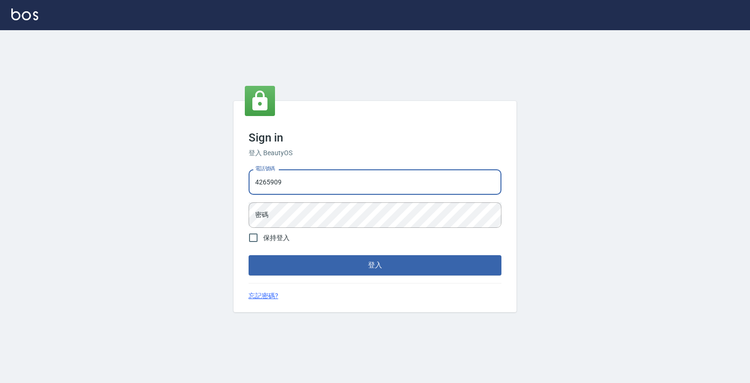
type input "4265909"
click at [249, 255] on button "登入" at bounding box center [375, 265] width 253 height 20
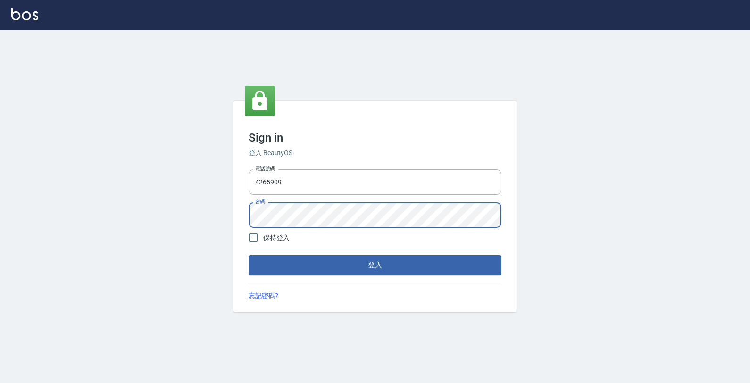
click at [249, 255] on button "登入" at bounding box center [375, 265] width 253 height 20
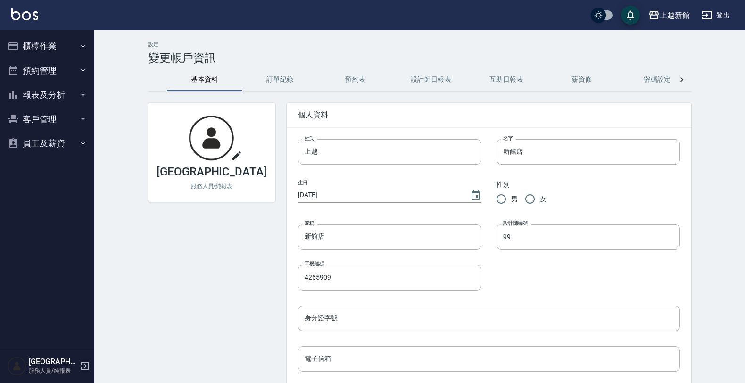
click at [17, 50] on icon "button" at bounding box center [13, 46] width 11 height 11
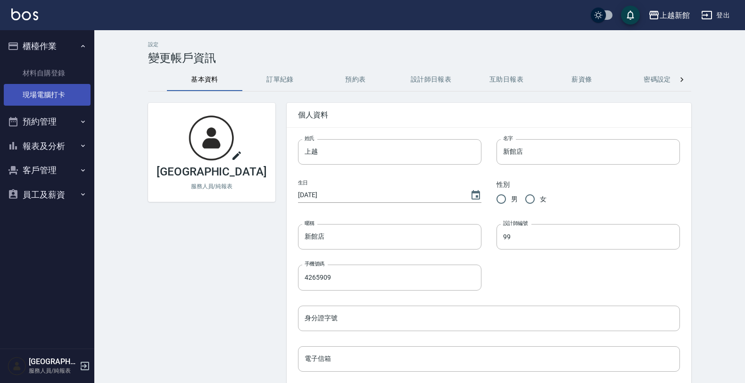
click at [44, 93] on link "現場電腦打卡" at bounding box center [47, 95] width 87 height 22
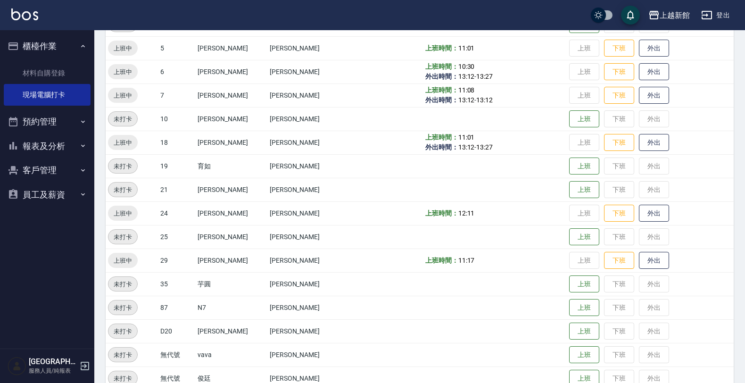
scroll to position [229, 0]
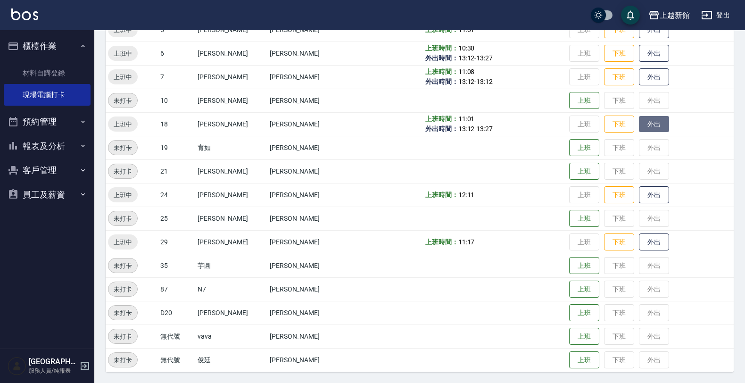
click at [642, 127] on button "外出" at bounding box center [654, 124] width 30 height 17
